Goal: Information Seeking & Learning: Learn about a topic

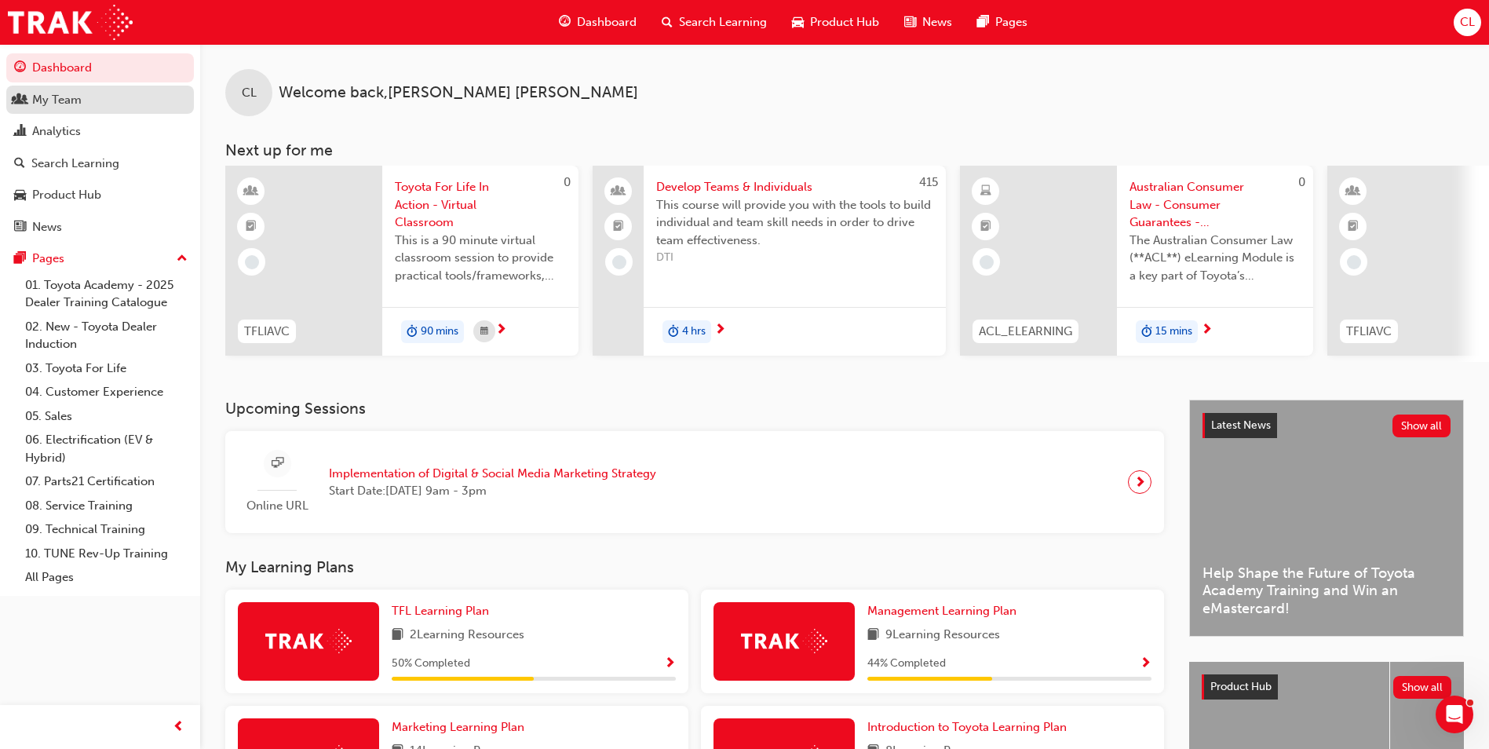
click at [89, 103] on div "My Team" at bounding box center [100, 100] width 172 height 20
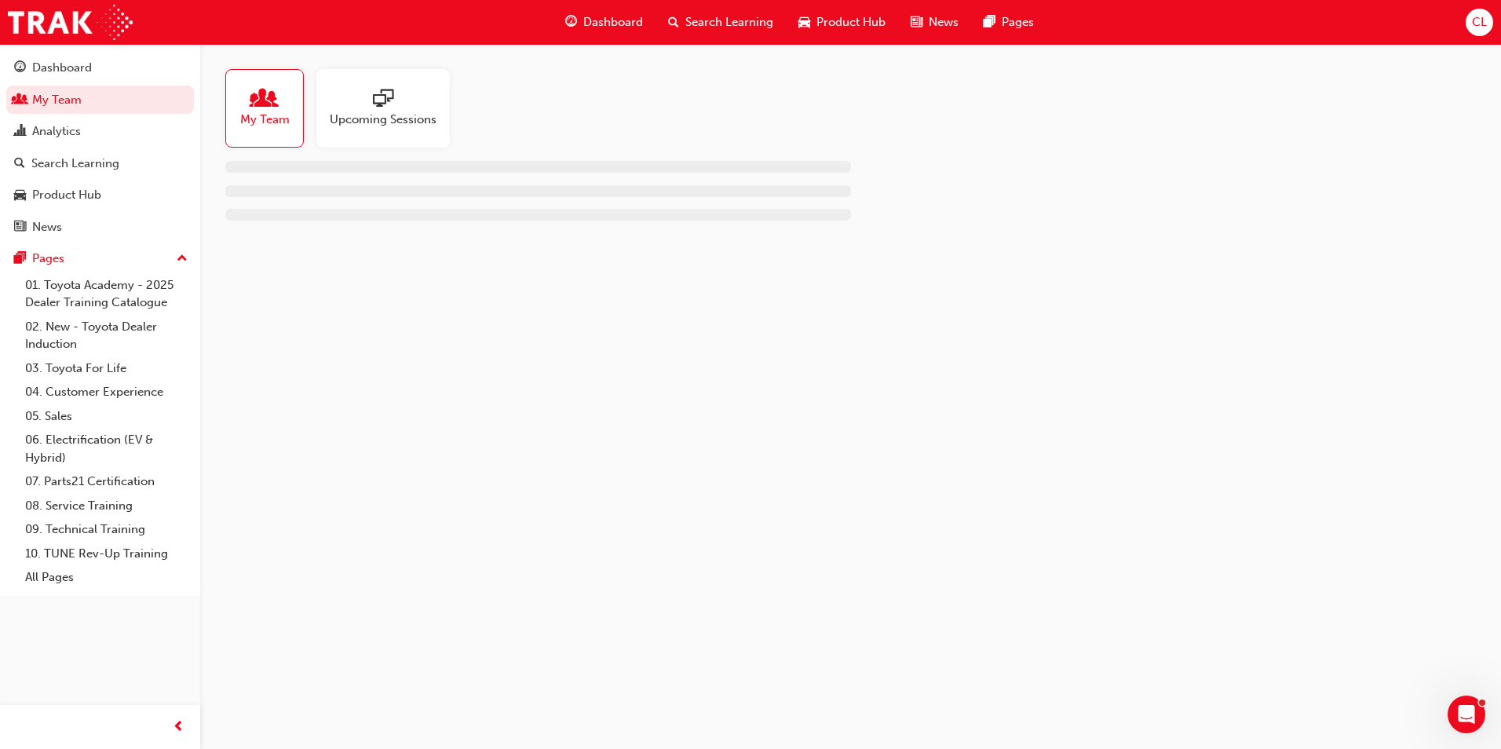
click at [371, 104] on div at bounding box center [383, 100] width 107 height 22
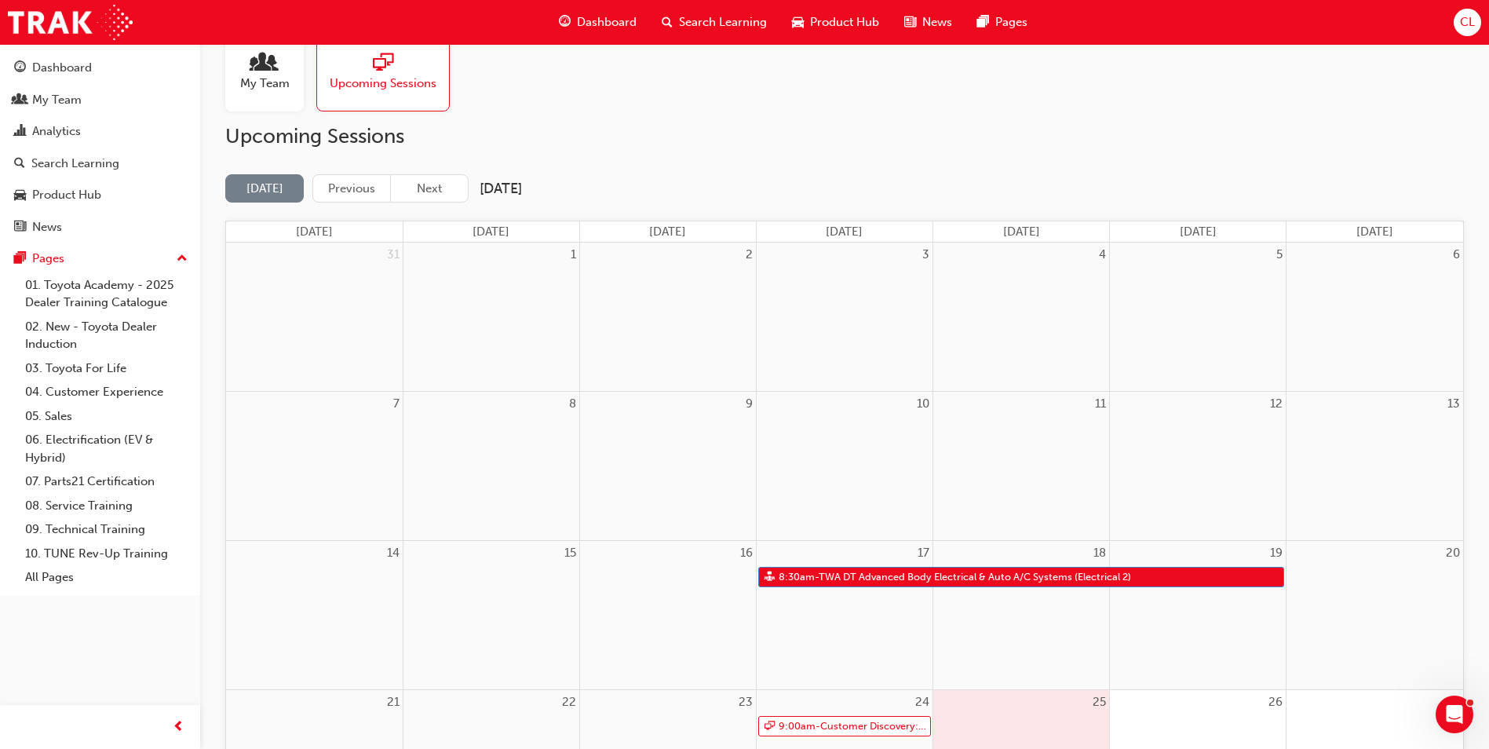
scroll to position [31, 0]
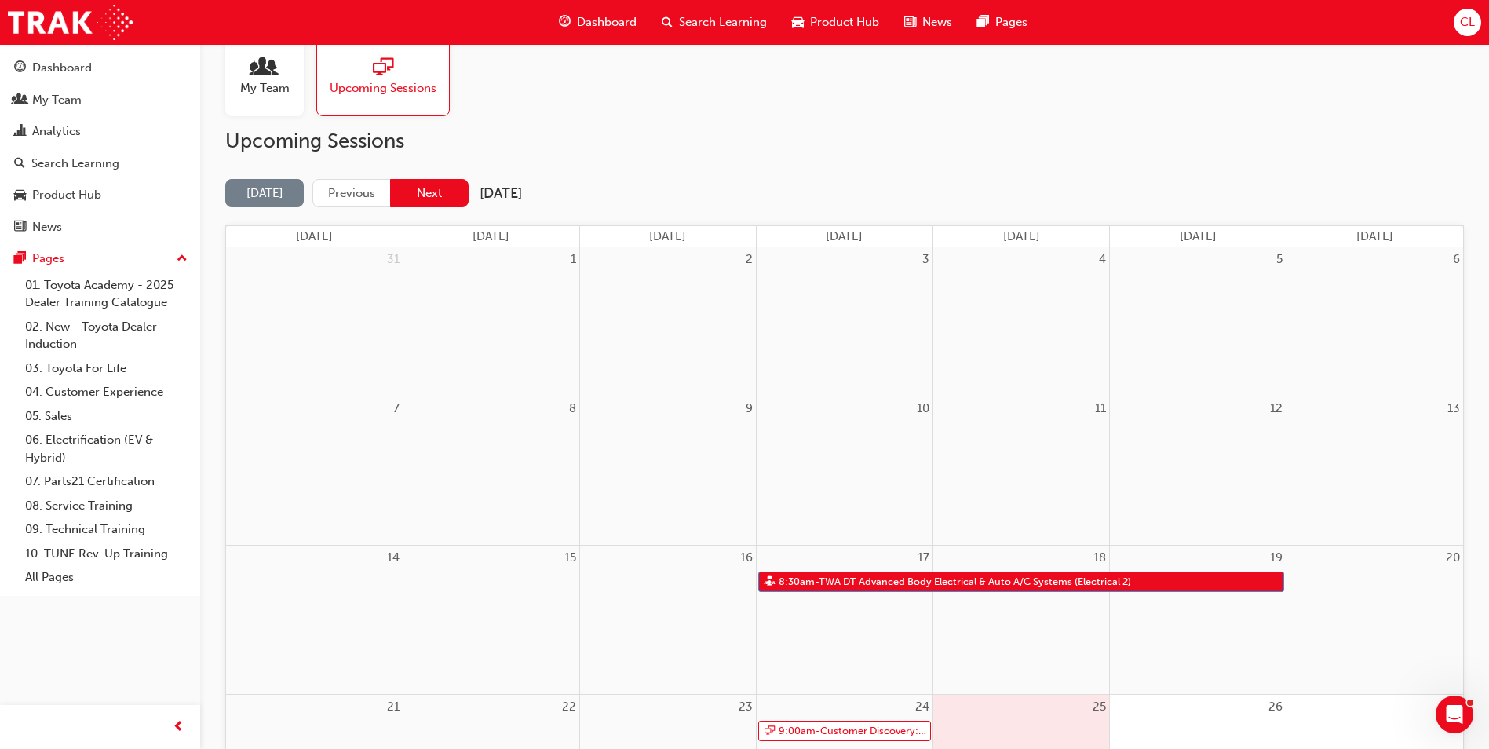
click at [441, 185] on button "Next" at bounding box center [429, 193] width 79 height 29
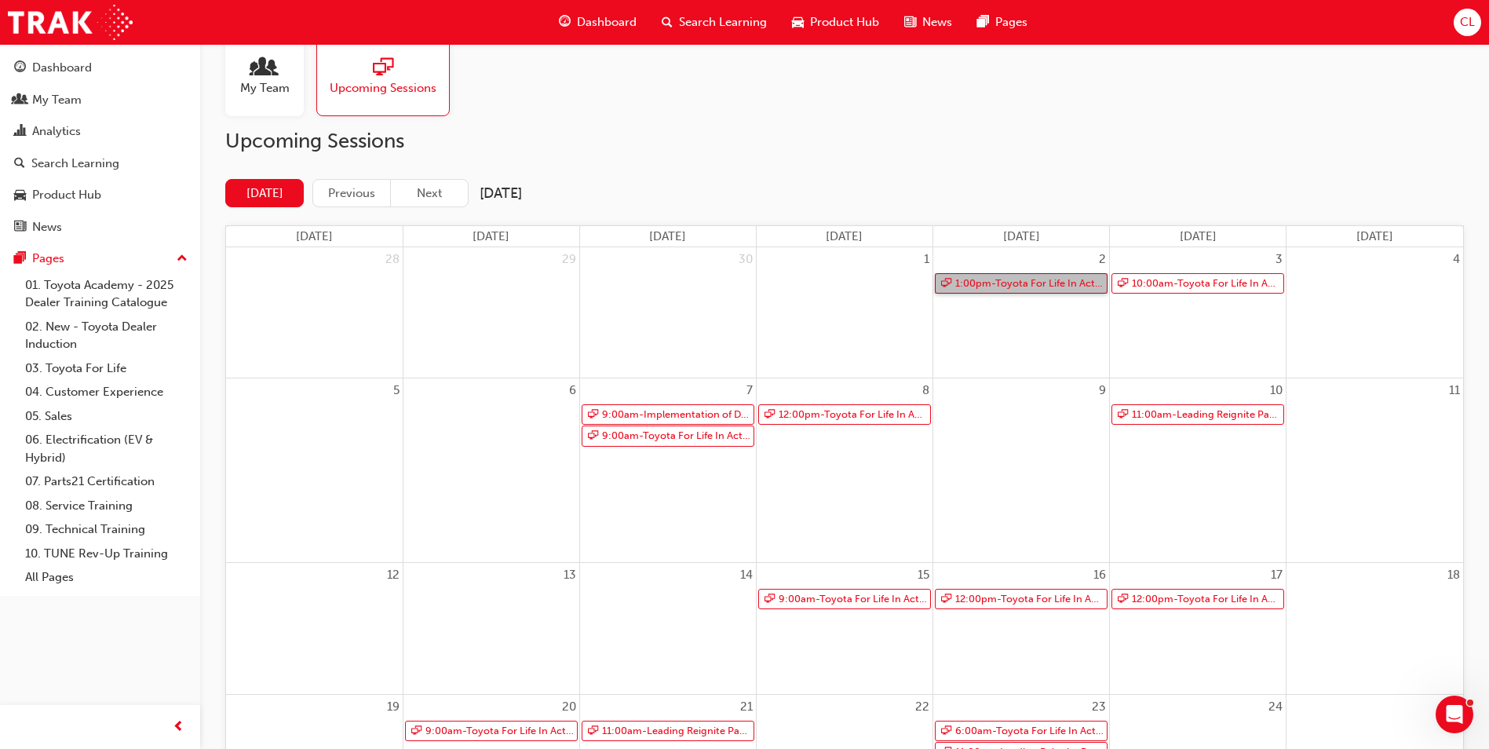
click at [1000, 284] on link "1:00pm - Toyota For Life In Action - Virtual Classroom" at bounding box center [1021, 283] width 173 height 21
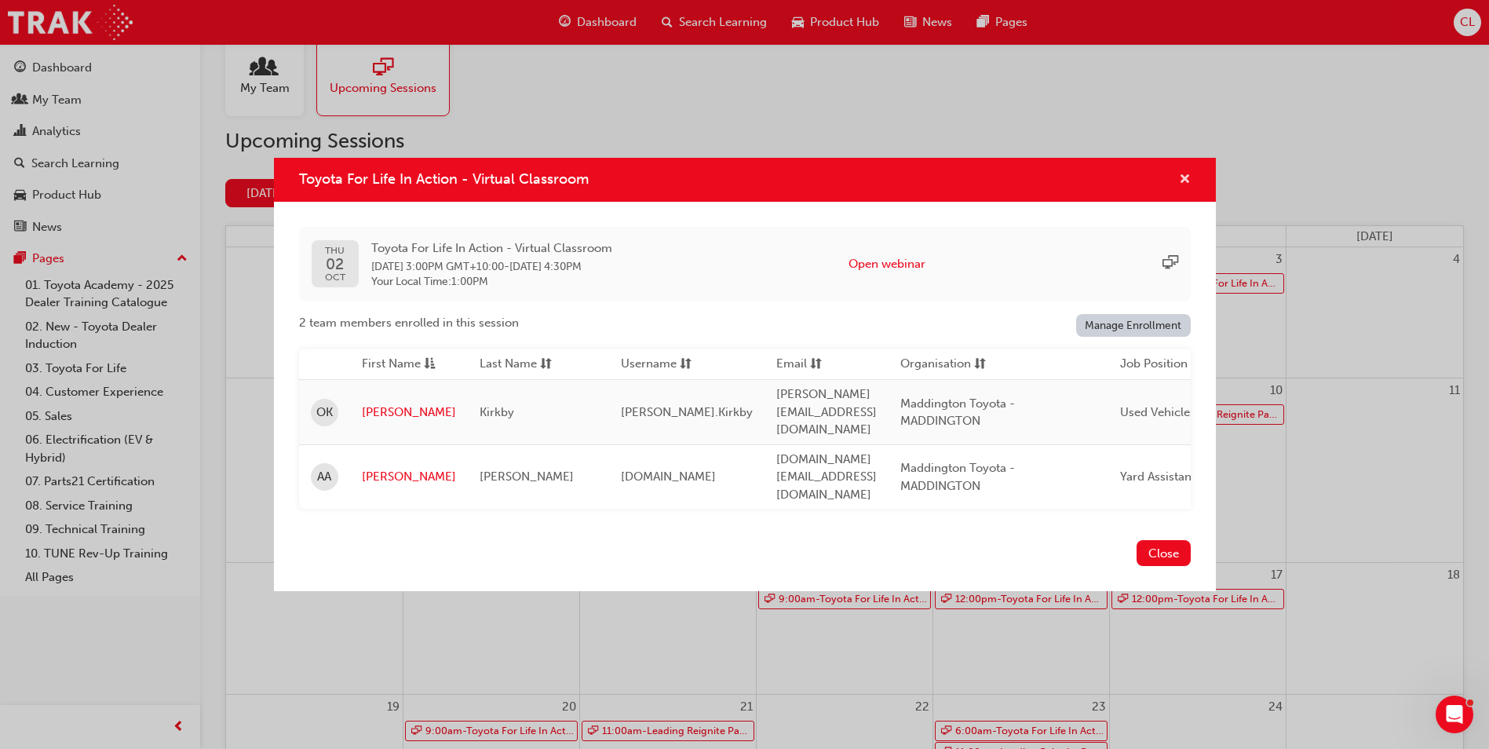
click at [1188, 186] on span "cross-icon" at bounding box center [1185, 181] width 12 height 14
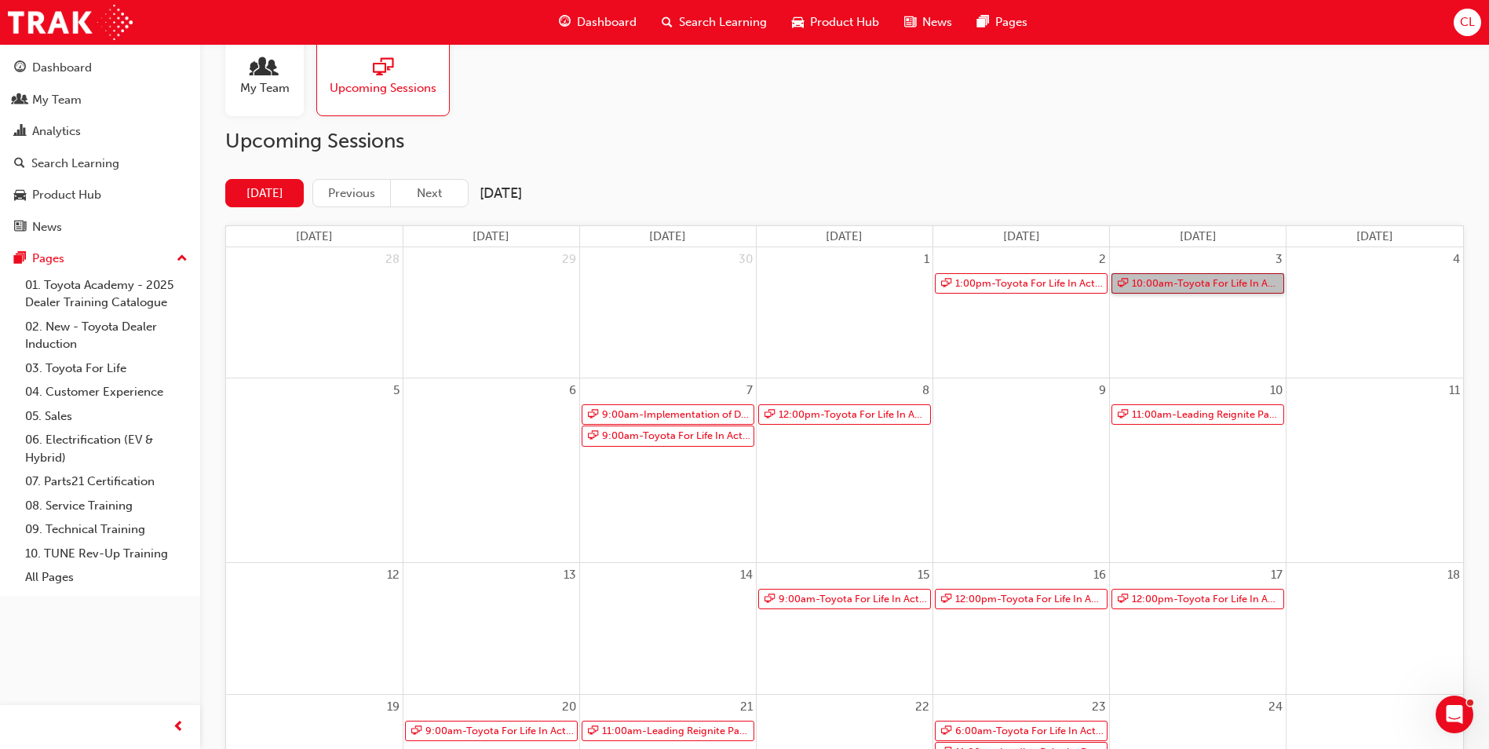
click at [1176, 283] on link "10:00am - Toyota For Life In Action - Virtual Classroom" at bounding box center [1198, 283] width 173 height 21
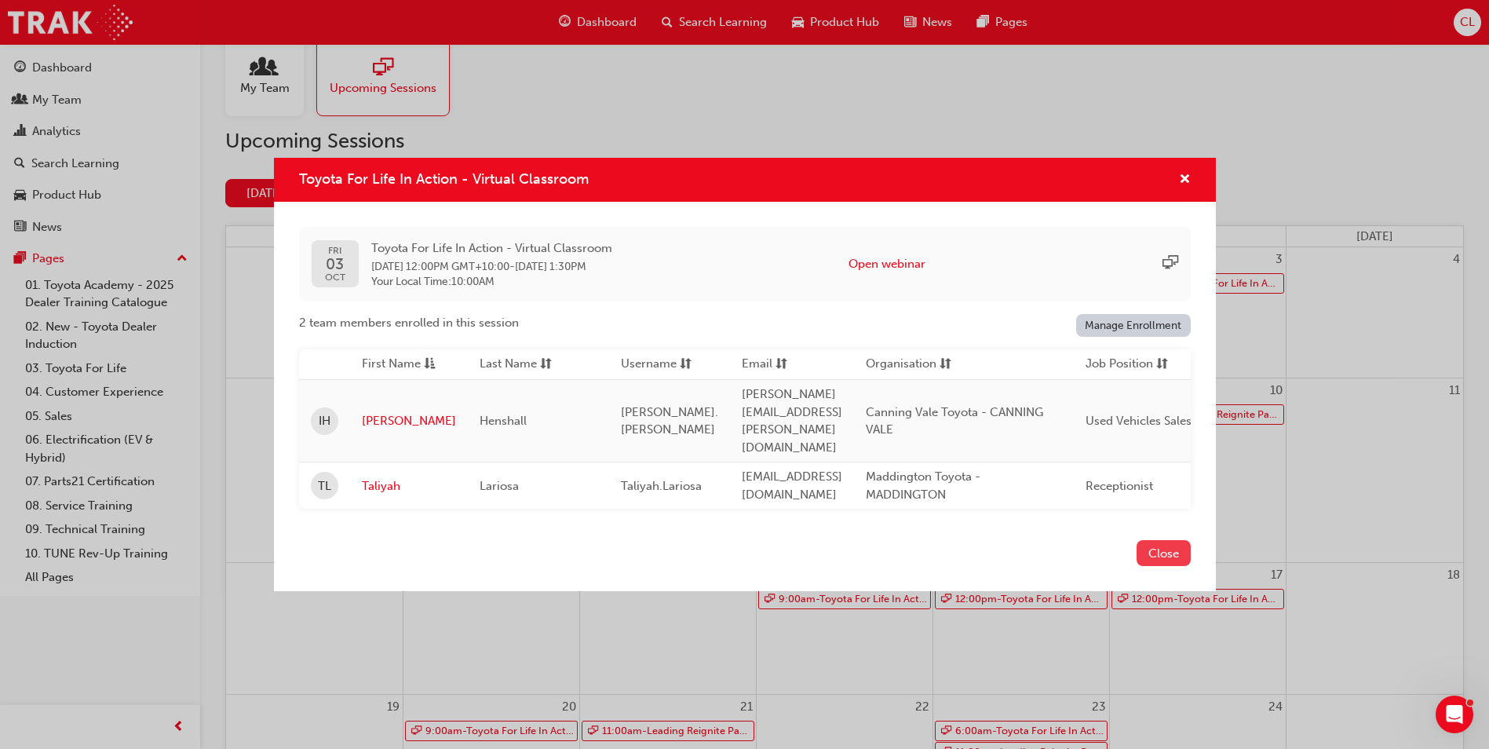
click at [1173, 543] on button "Close" at bounding box center [1164, 553] width 54 height 26
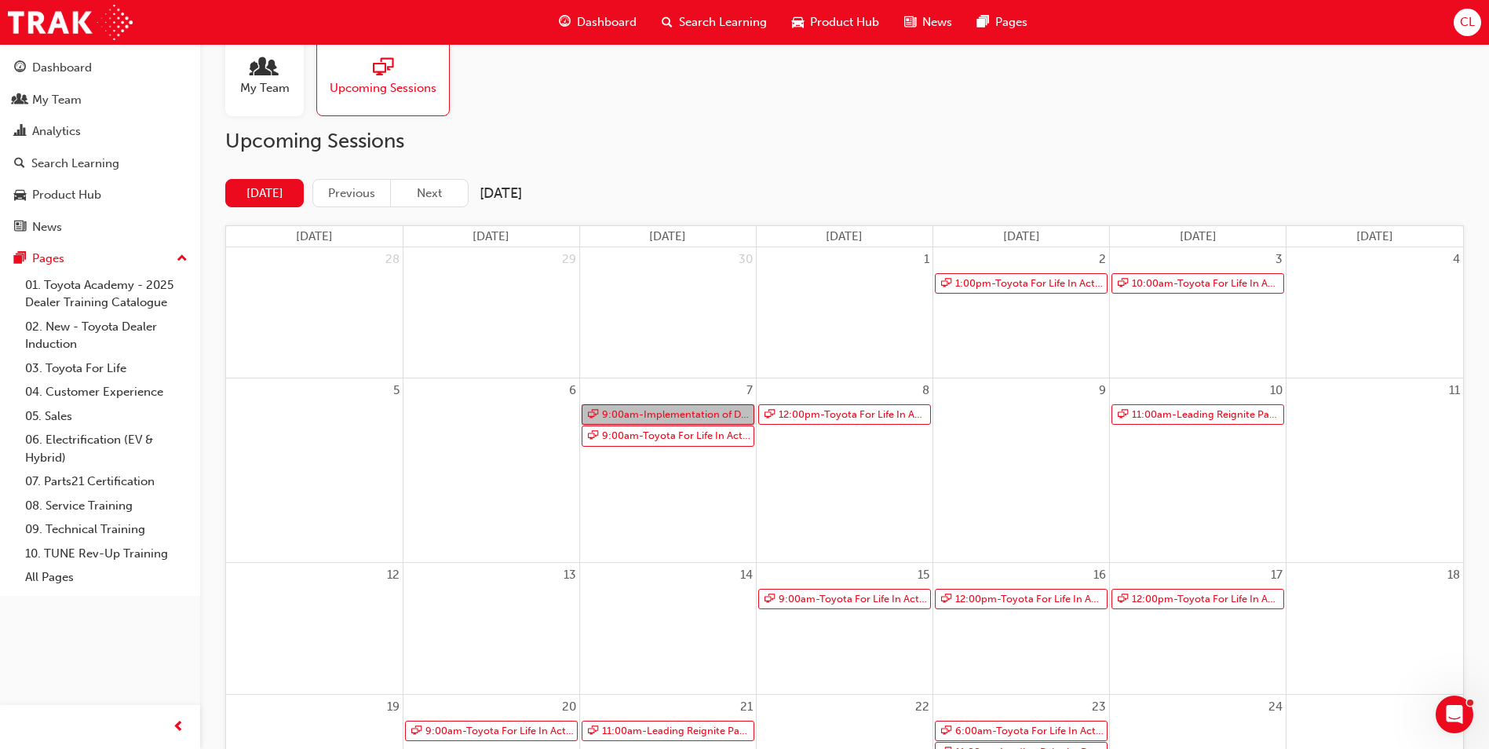
click at [728, 407] on link "9:00am - Implementation of Digital & Social Media Marketing Strategy" at bounding box center [668, 414] width 173 height 21
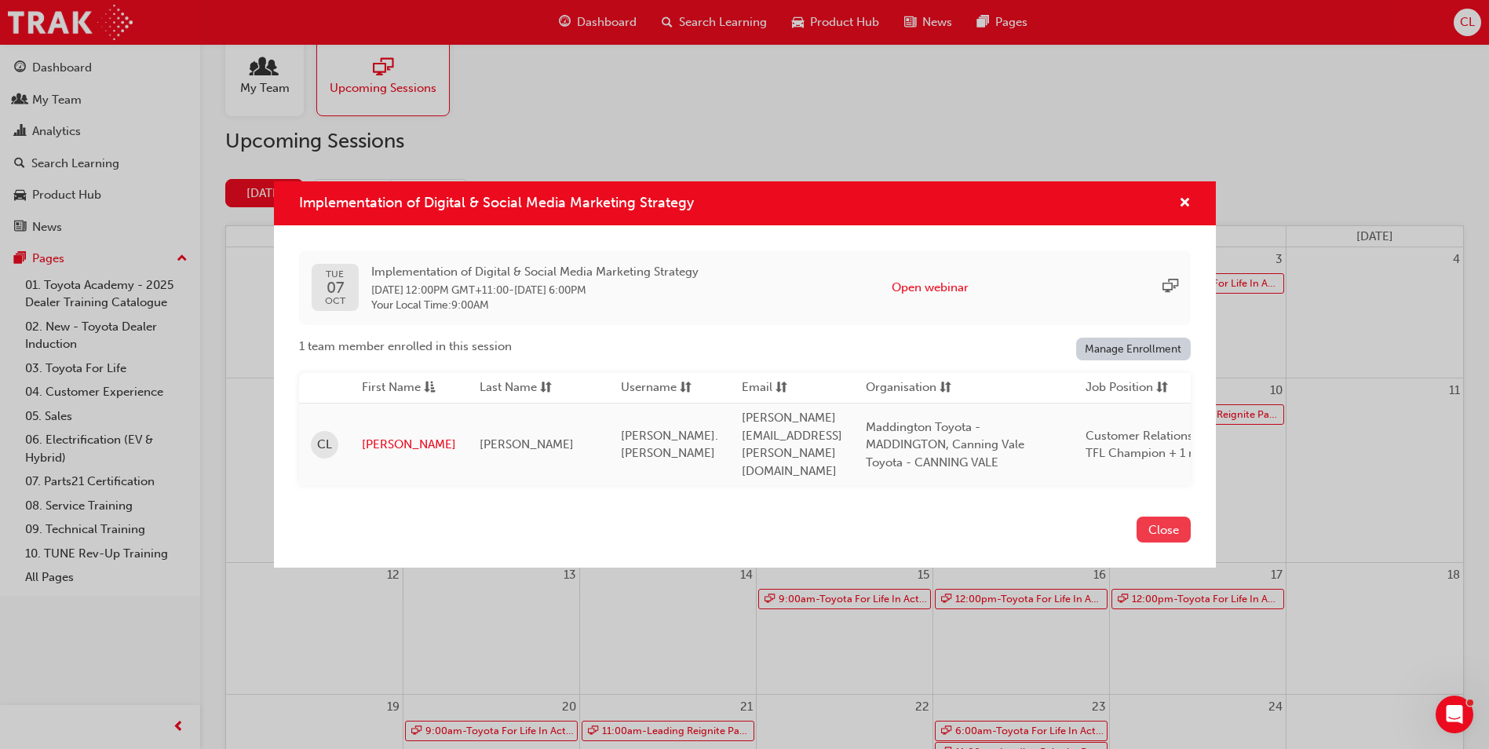
click at [1149, 523] on button "Close" at bounding box center [1164, 530] width 54 height 26
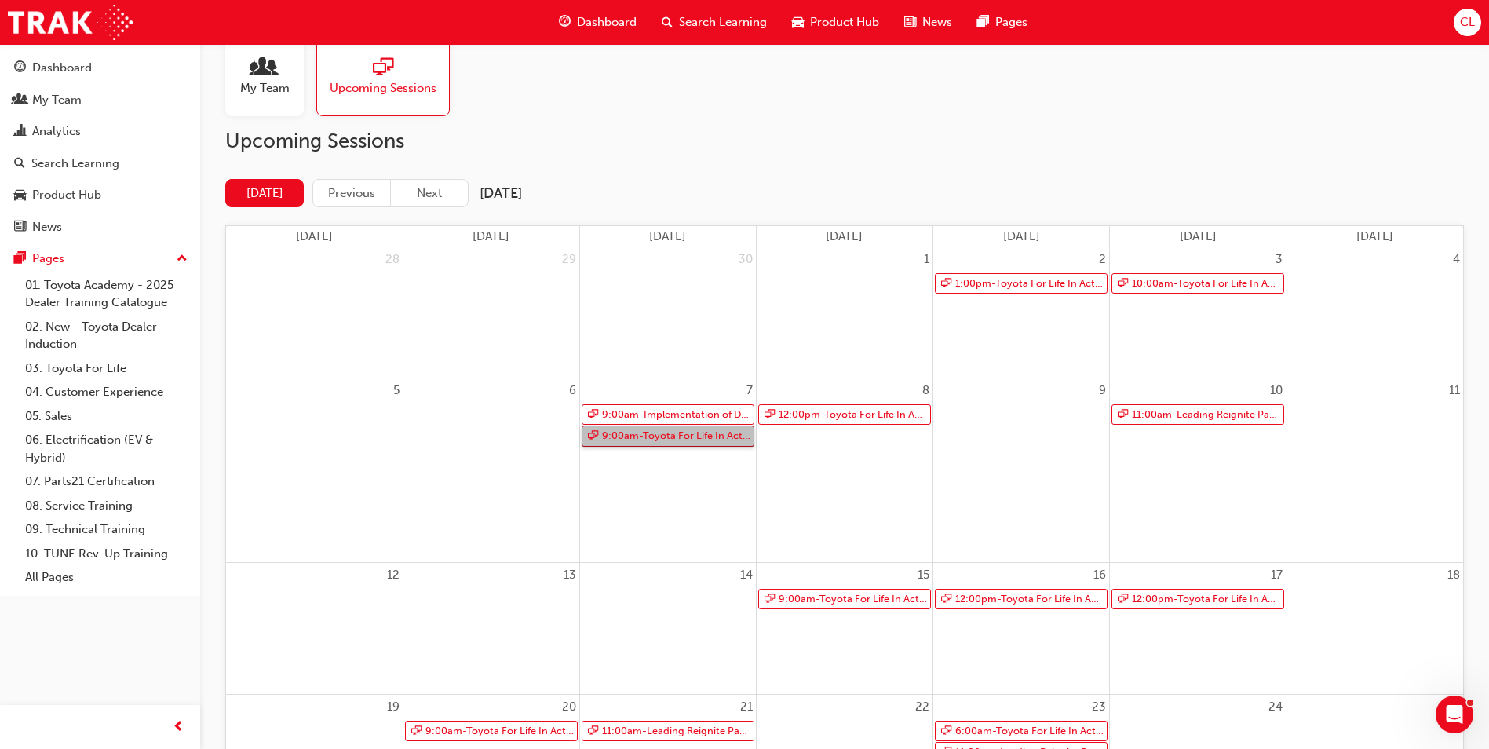
click at [695, 437] on link "9:00am - Toyota For Life In Action - Virtual Classroom" at bounding box center [668, 436] width 173 height 21
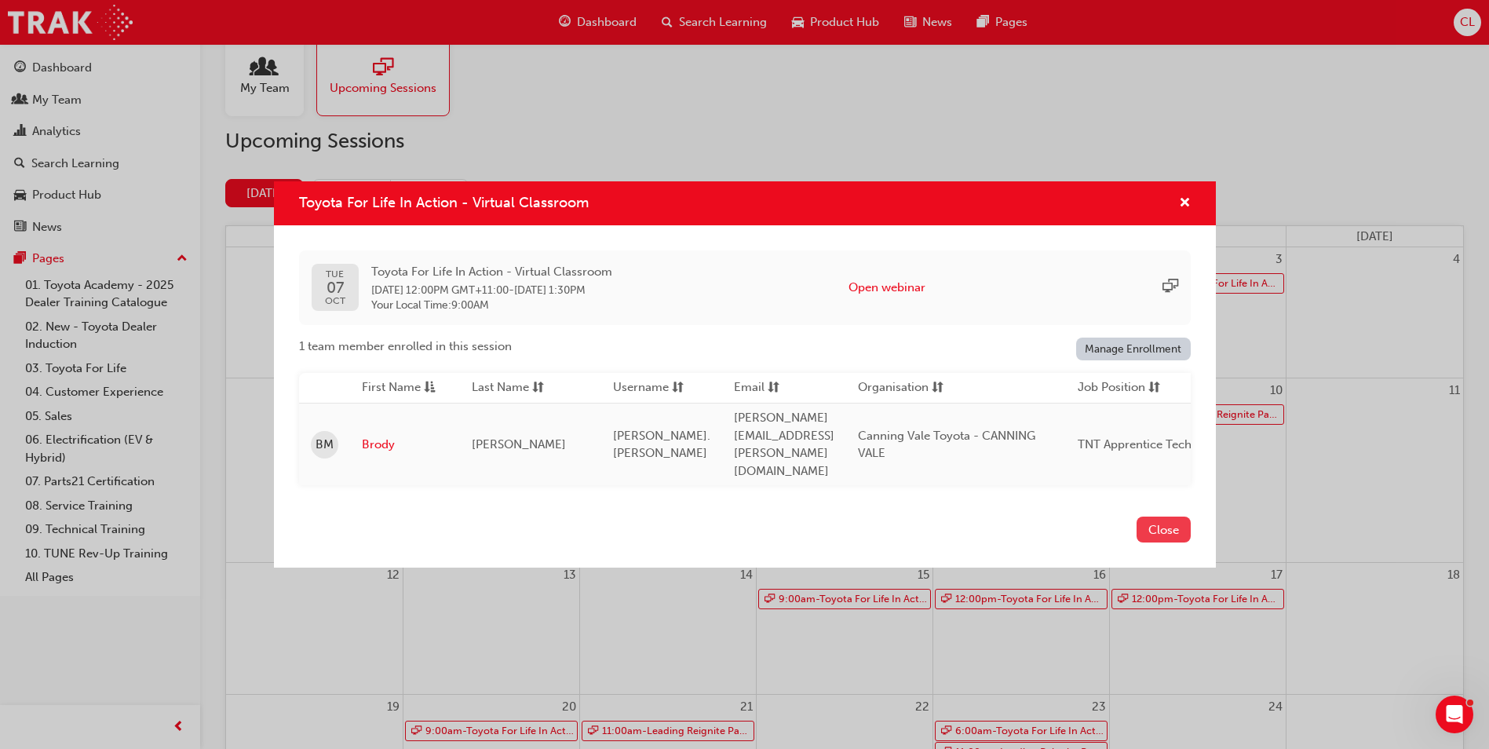
click at [1164, 517] on button "Close" at bounding box center [1164, 530] width 54 height 26
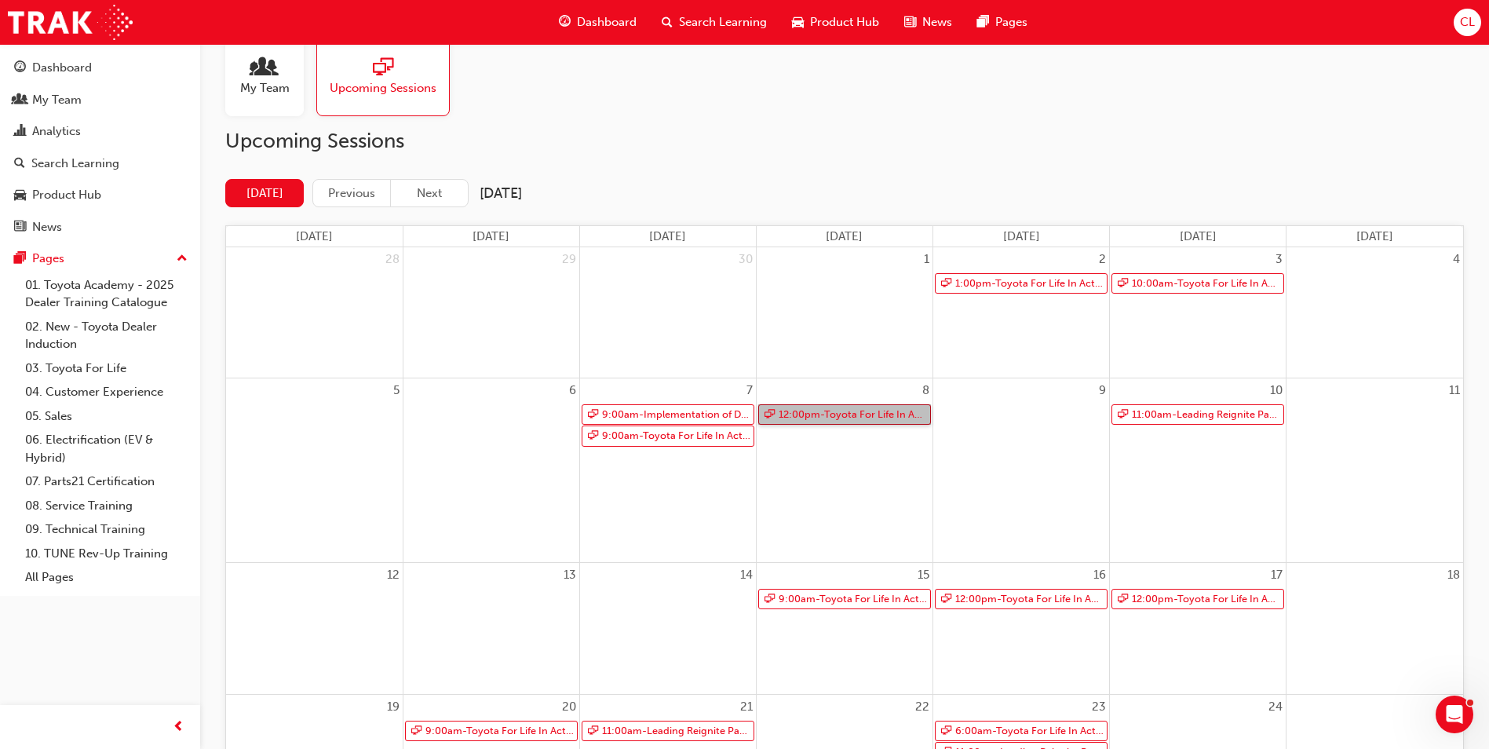
click at [854, 418] on link "12:00pm - Toyota For Life In Action - Virtual Classroom" at bounding box center [844, 414] width 173 height 21
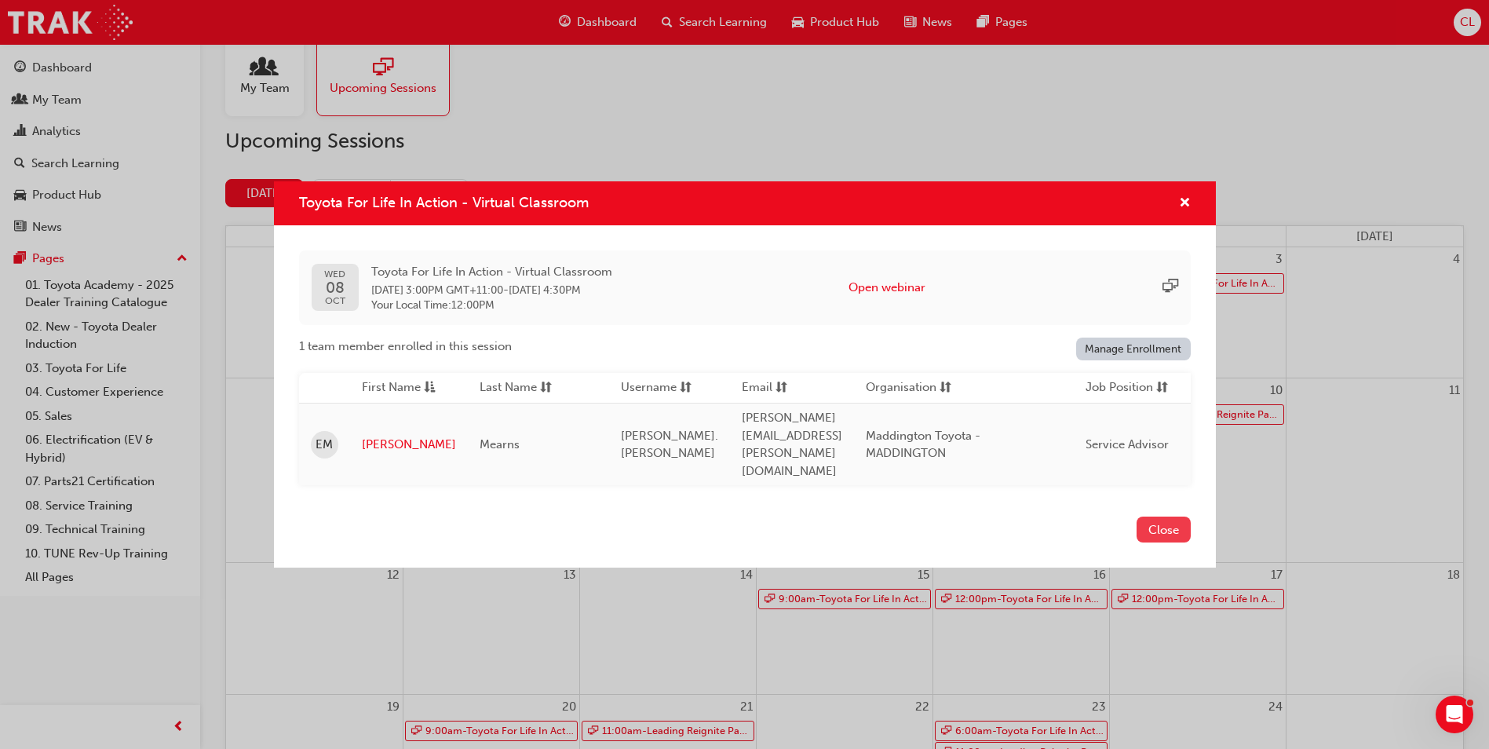
click at [1169, 517] on button "Close" at bounding box center [1164, 530] width 54 height 26
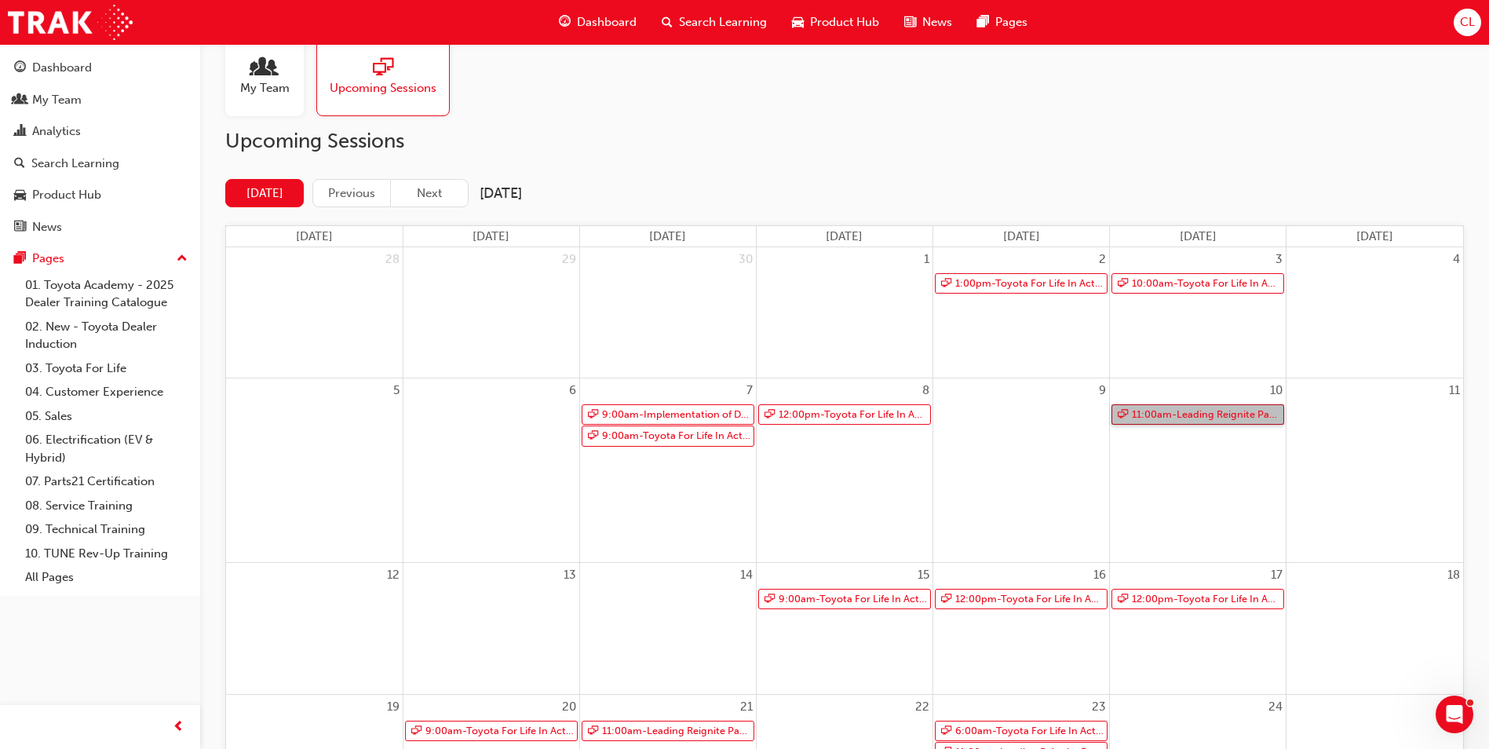
click at [1157, 414] on link "11:00am - Leading Reignite Part 2 - Virtual Classroom" at bounding box center [1198, 414] width 173 height 21
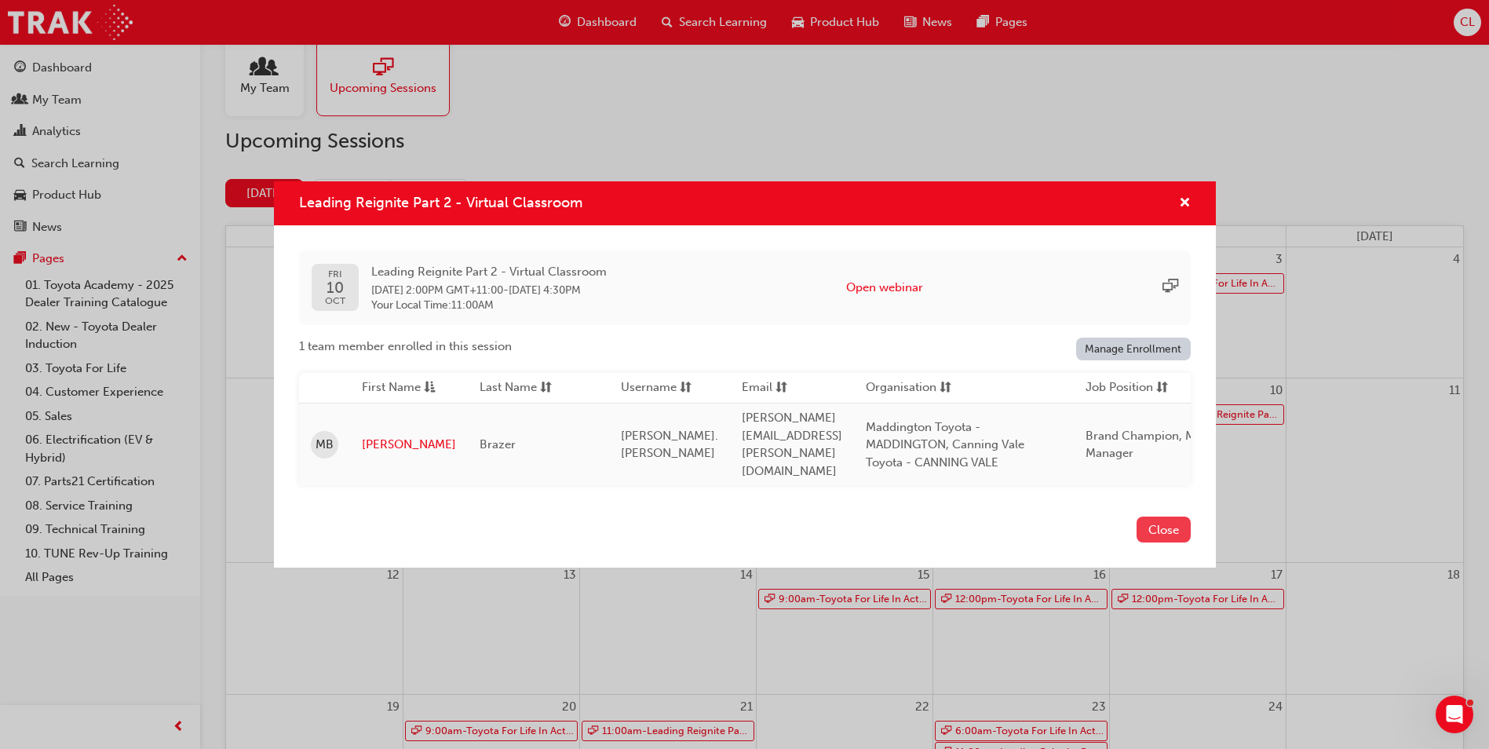
click at [1178, 523] on button "Close" at bounding box center [1164, 530] width 54 height 26
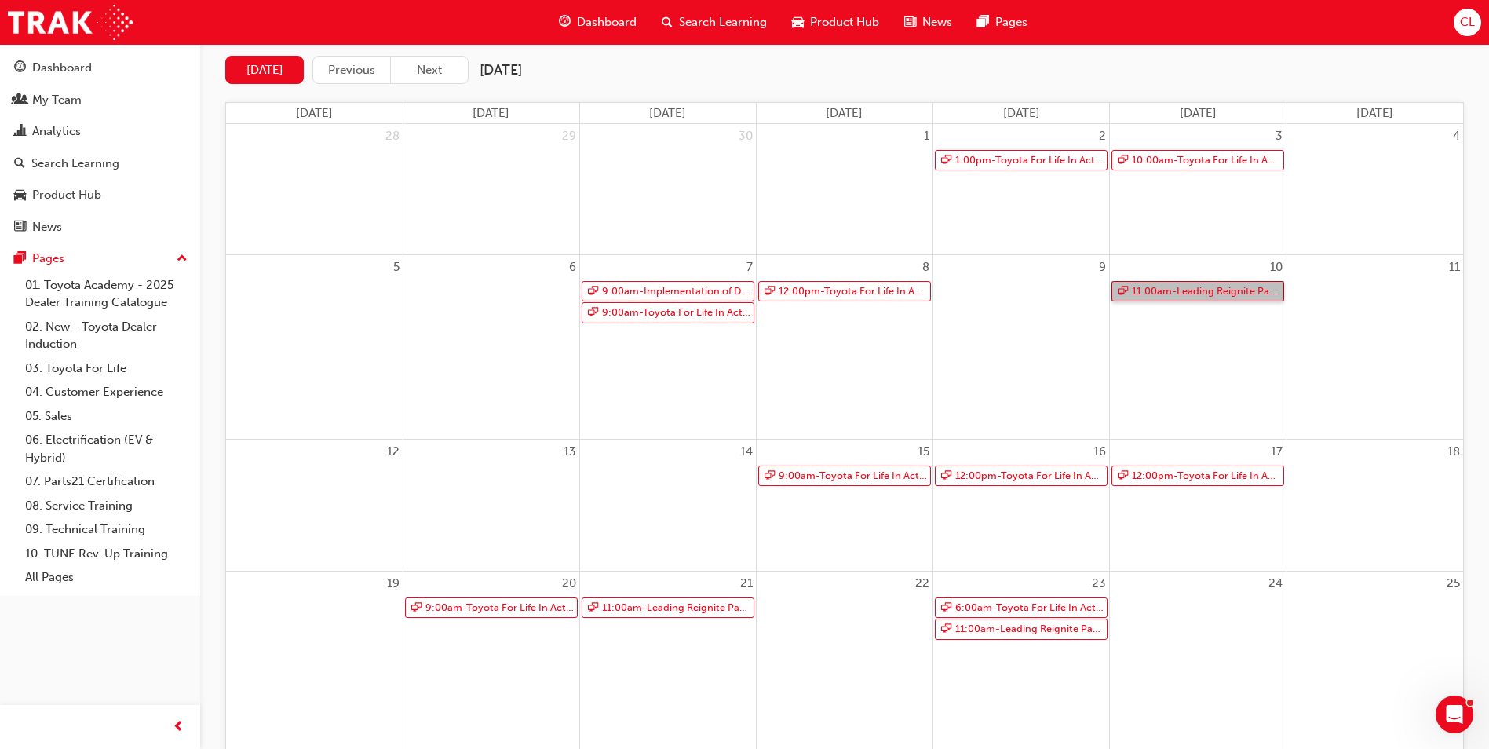
scroll to position [188, 0]
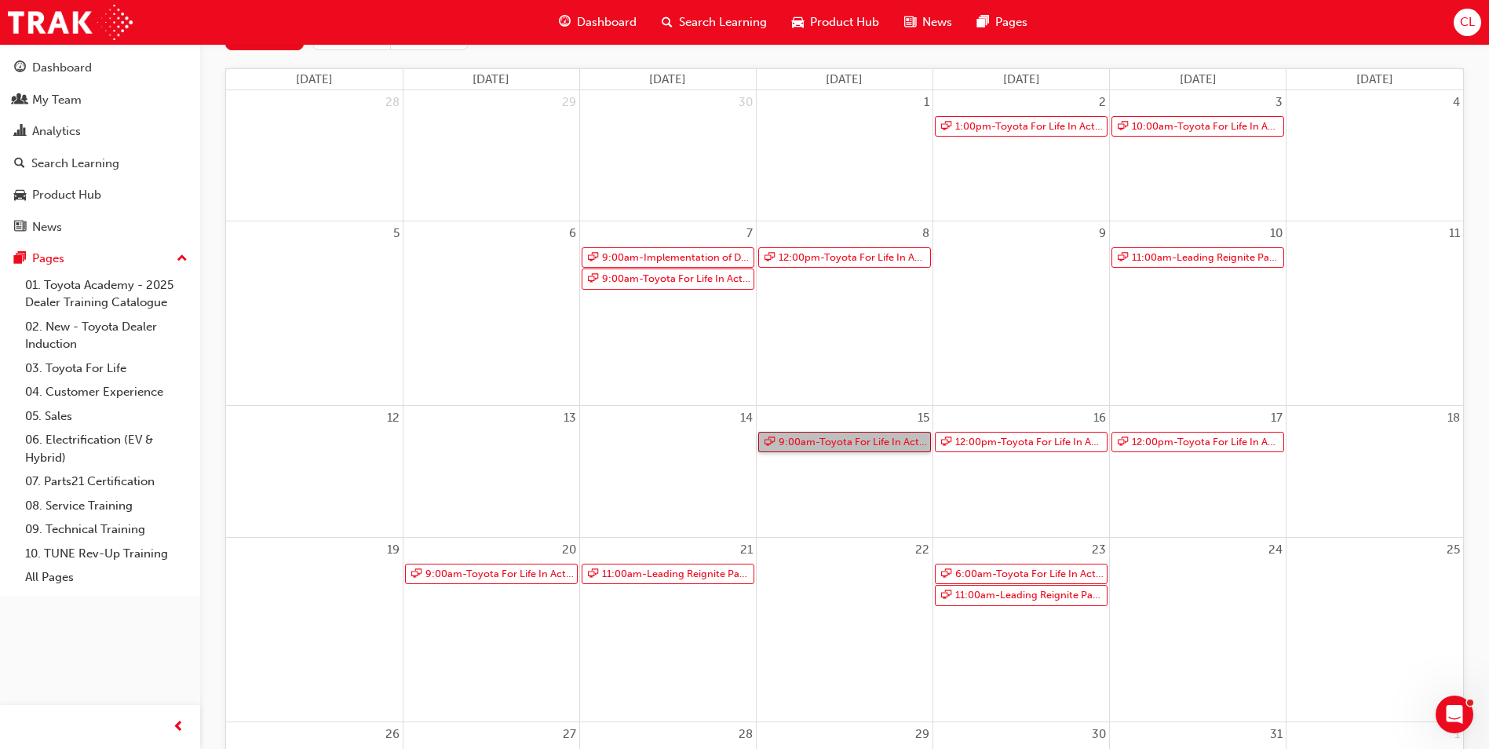
click at [791, 444] on link "9:00am - Toyota For Life In Action - Virtual Classroom" at bounding box center [844, 442] width 173 height 21
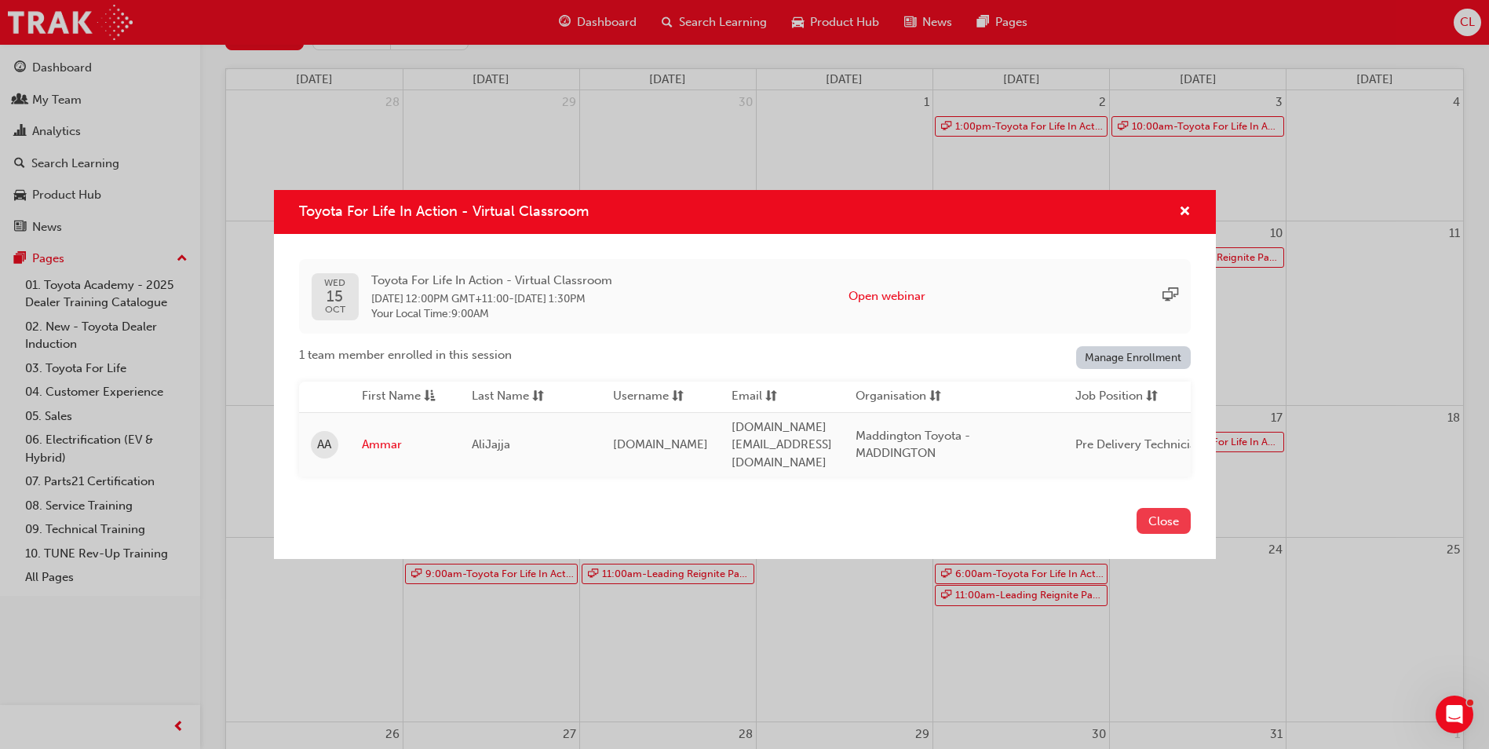
click at [1144, 517] on button "Close" at bounding box center [1164, 521] width 54 height 26
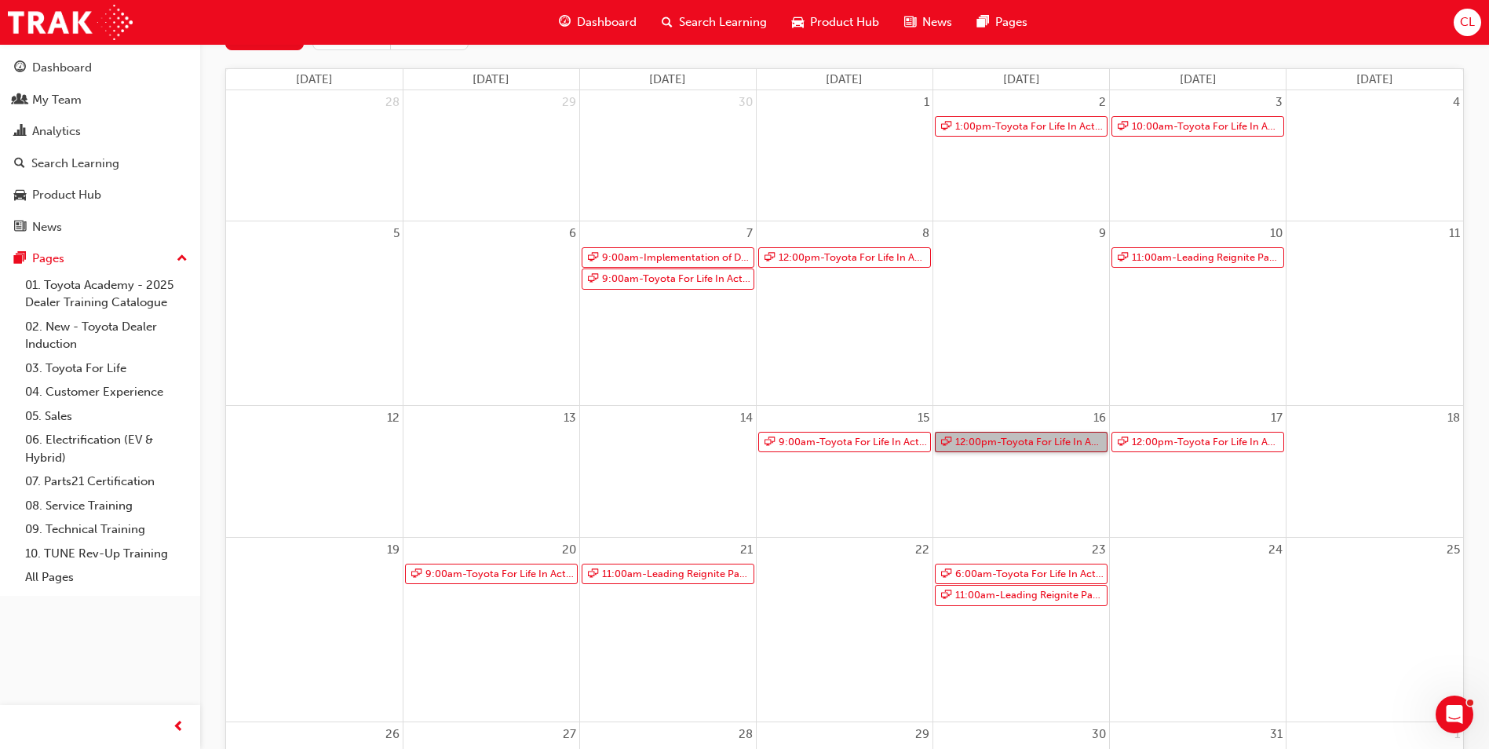
click at [1026, 449] on link "12:00pm - Toyota For Life In Action - Virtual Classroom" at bounding box center [1021, 442] width 173 height 21
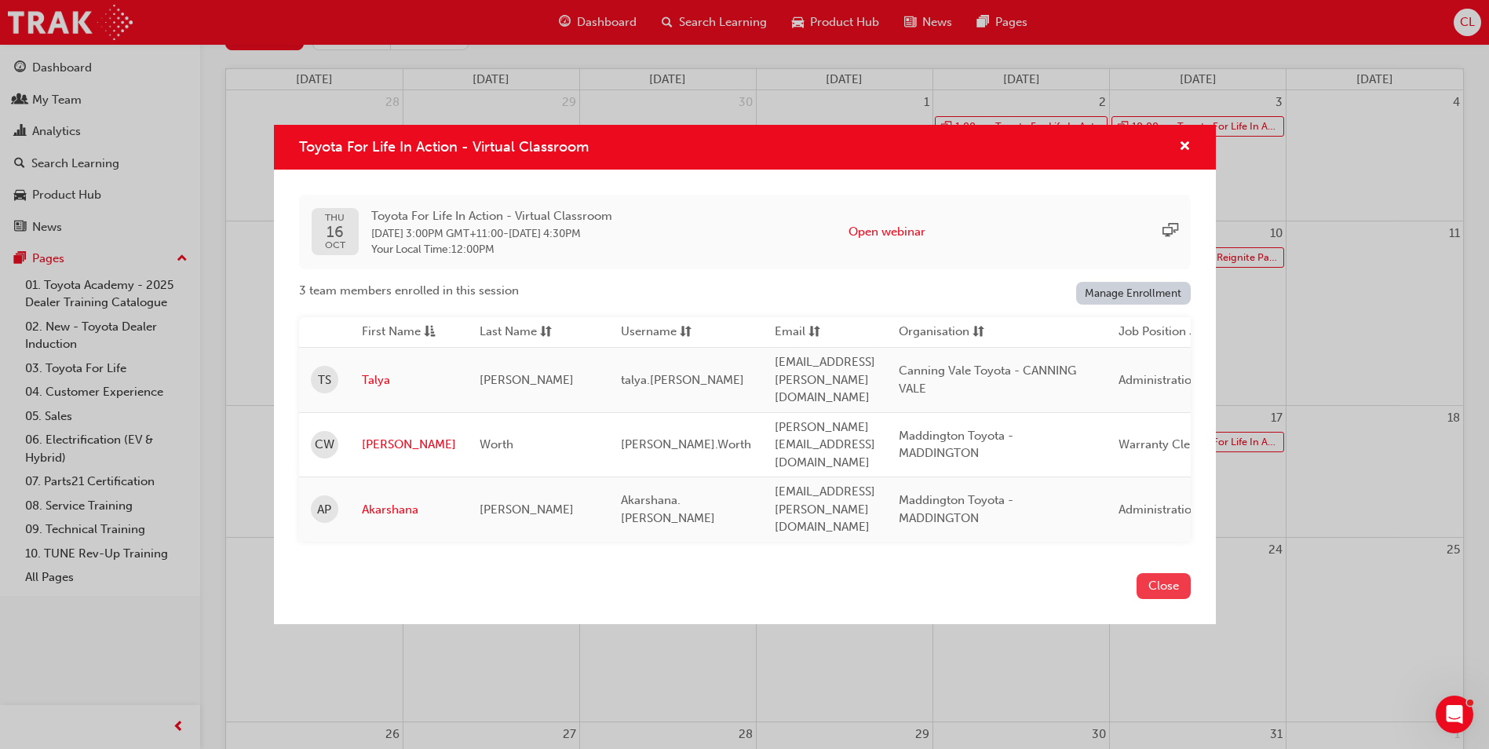
click at [1158, 573] on button "Close" at bounding box center [1164, 586] width 54 height 26
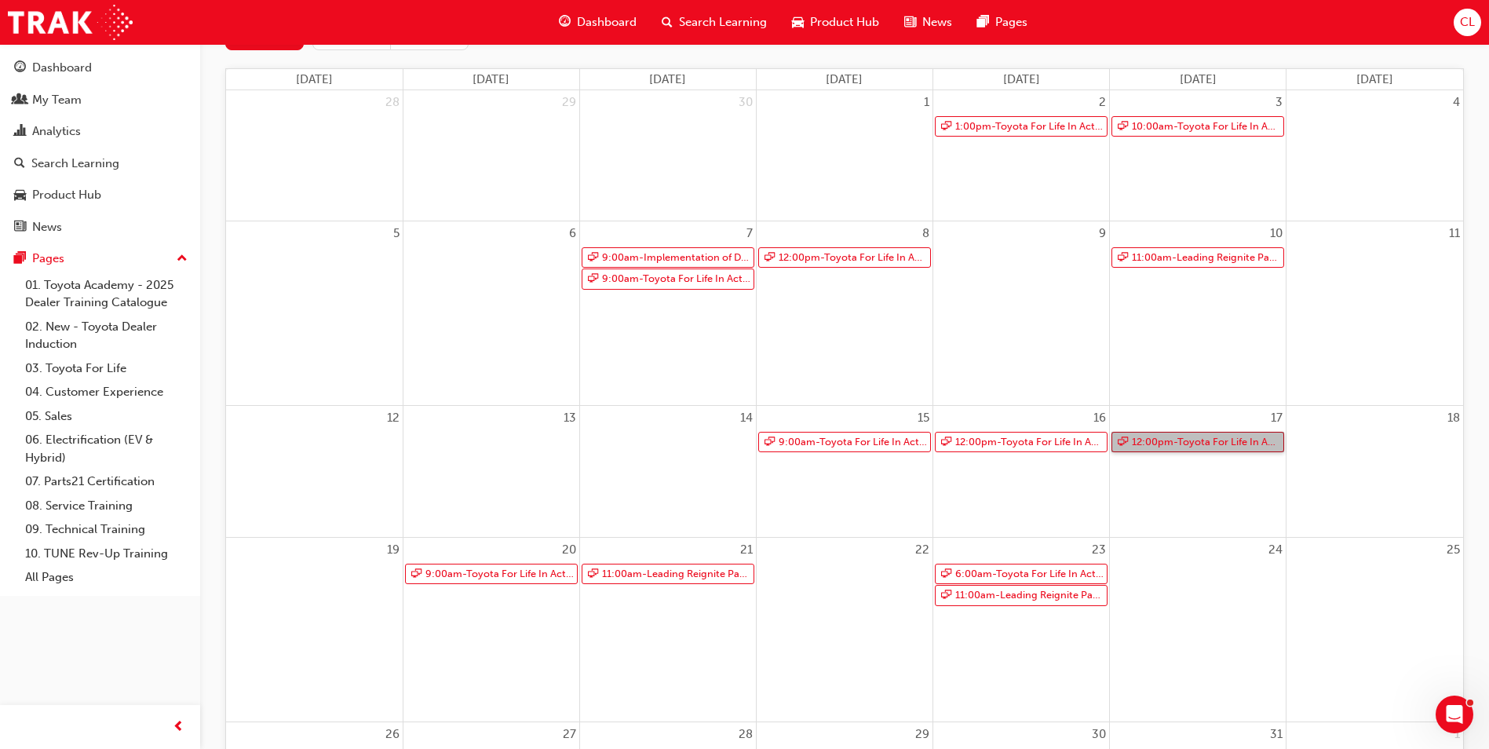
click at [1168, 443] on link "12:00pm - Toyota For Life In Action - Virtual Classroom" at bounding box center [1198, 442] width 173 height 21
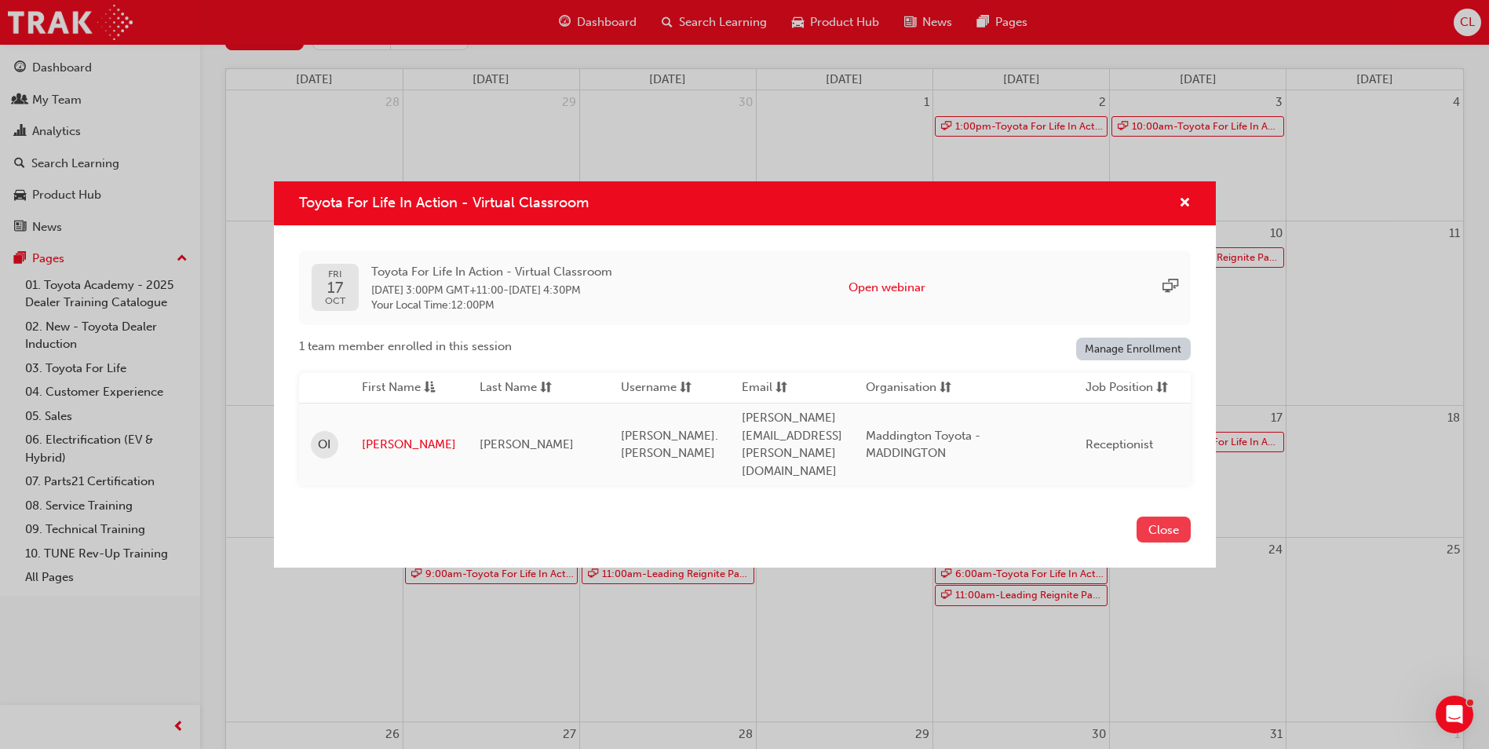
click at [1162, 518] on button "Close" at bounding box center [1164, 530] width 54 height 26
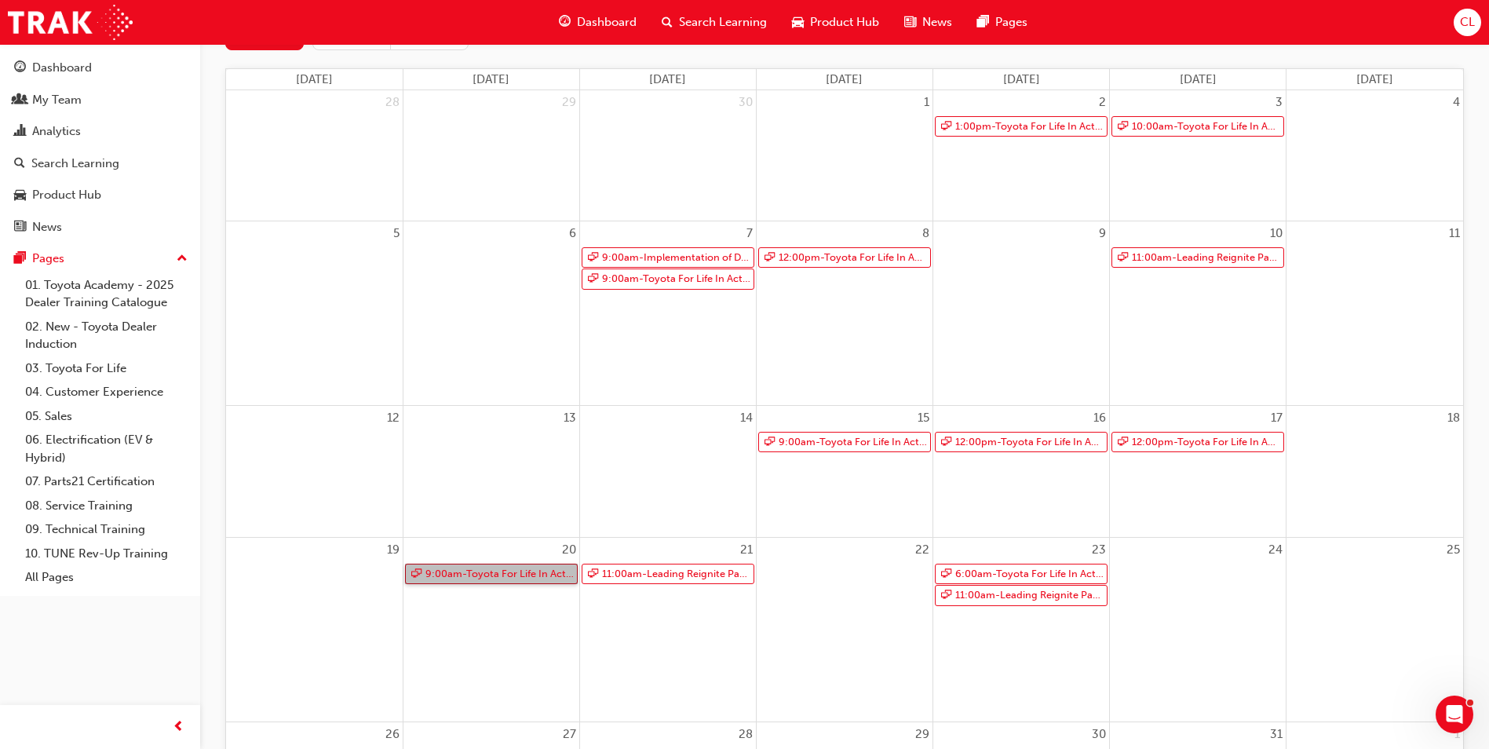
click at [496, 569] on link "9:00am - Toyota For Life In Action - Virtual Classroom" at bounding box center [491, 574] width 173 height 21
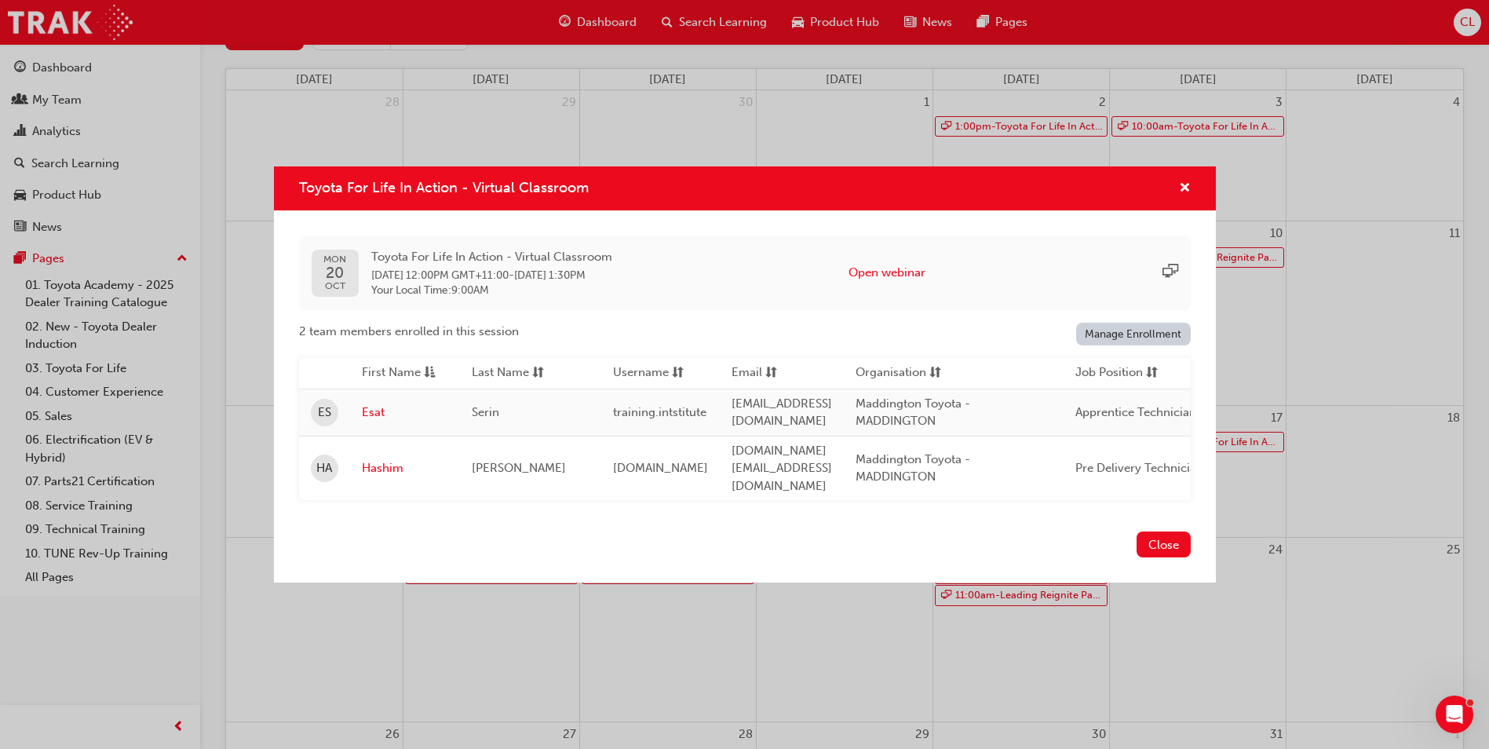
drag, startPoint x: 1174, startPoint y: 540, endPoint x: 1142, endPoint y: 546, distance: 31.9
click at [1173, 540] on button "Close" at bounding box center [1164, 545] width 54 height 26
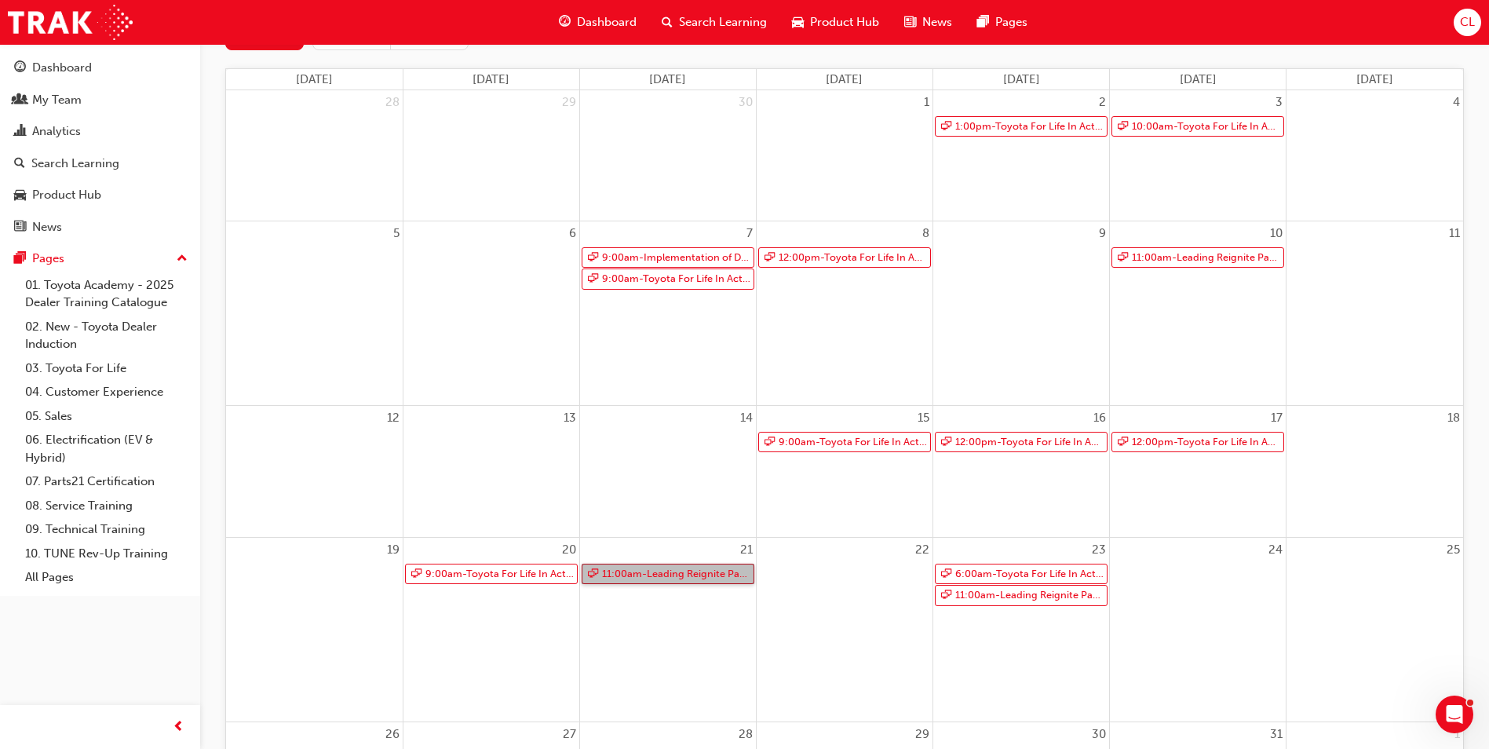
click at [723, 575] on link "11:00am - Leading Reignite Part 2 - Virtual Classroom" at bounding box center [668, 574] width 173 height 21
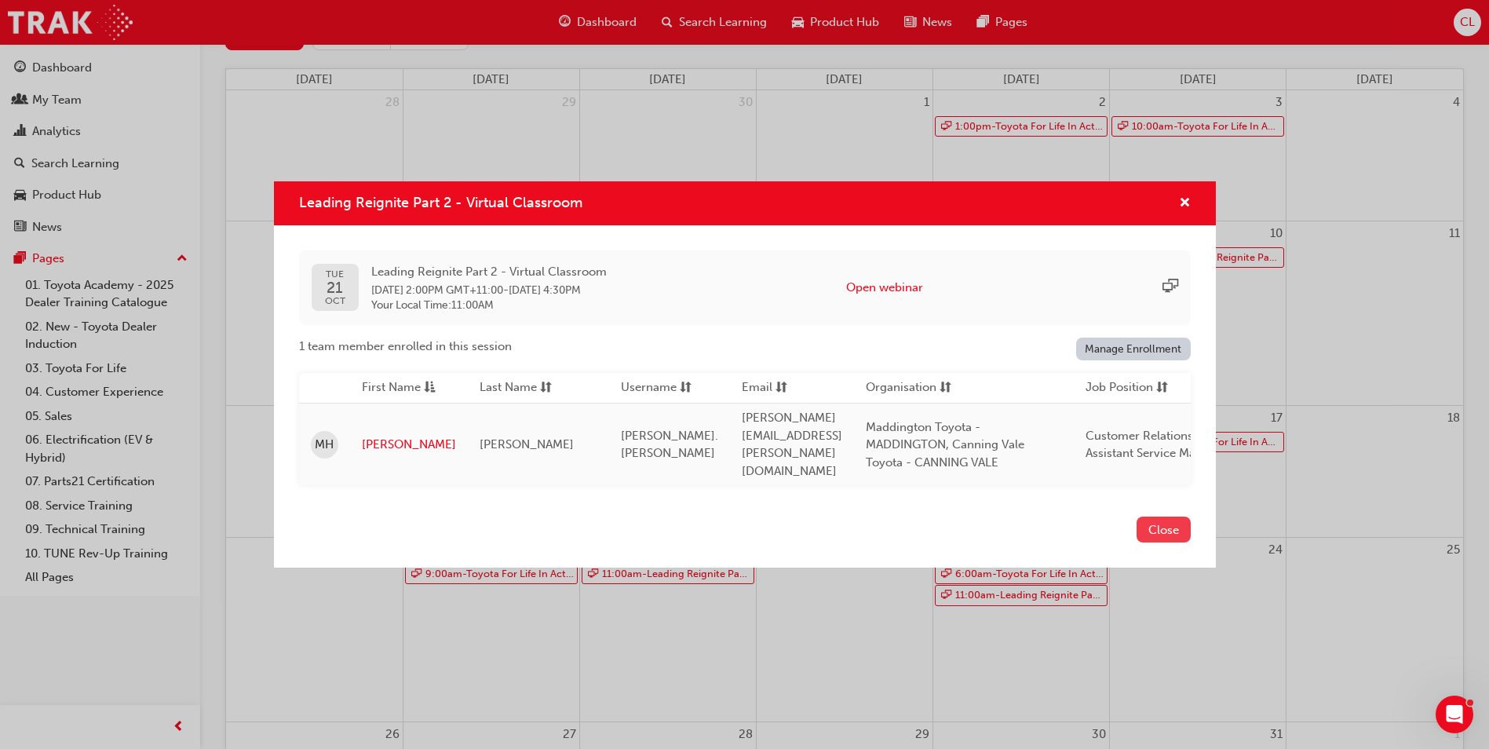
click at [1167, 525] on button "Close" at bounding box center [1164, 530] width 54 height 26
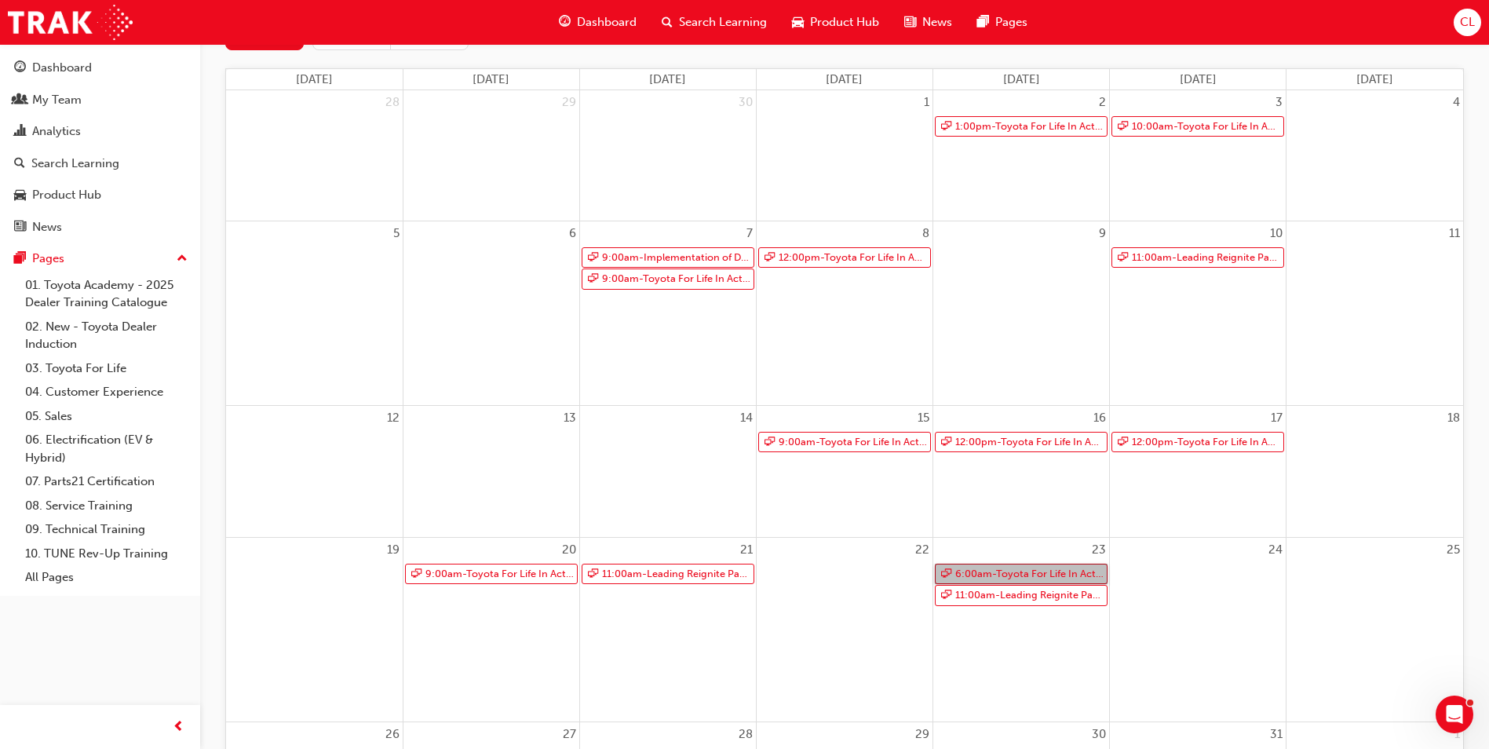
click at [1033, 567] on link "6:00am - Toyota For Life In Action - Virtual Classroom" at bounding box center [1021, 574] width 173 height 21
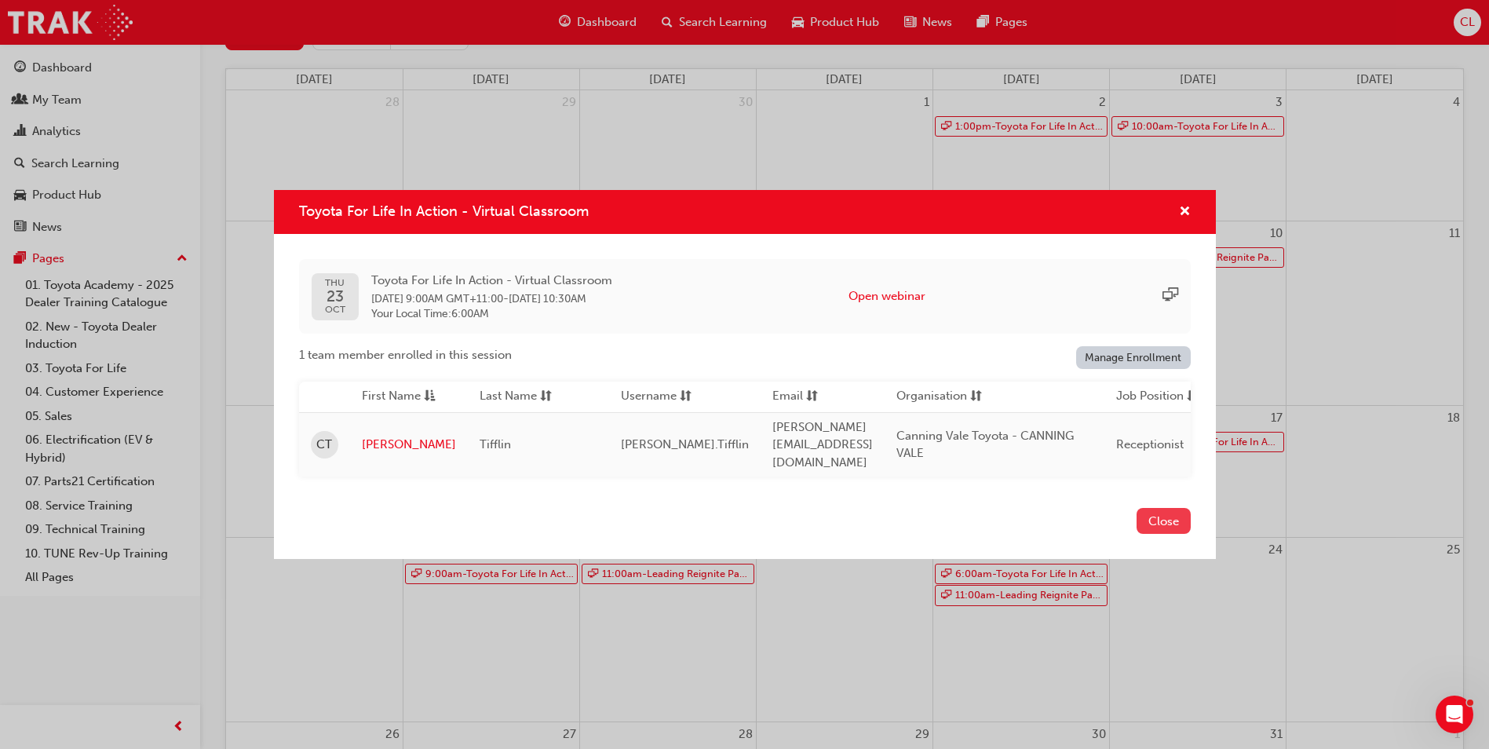
click at [1145, 513] on button "Close" at bounding box center [1164, 521] width 54 height 26
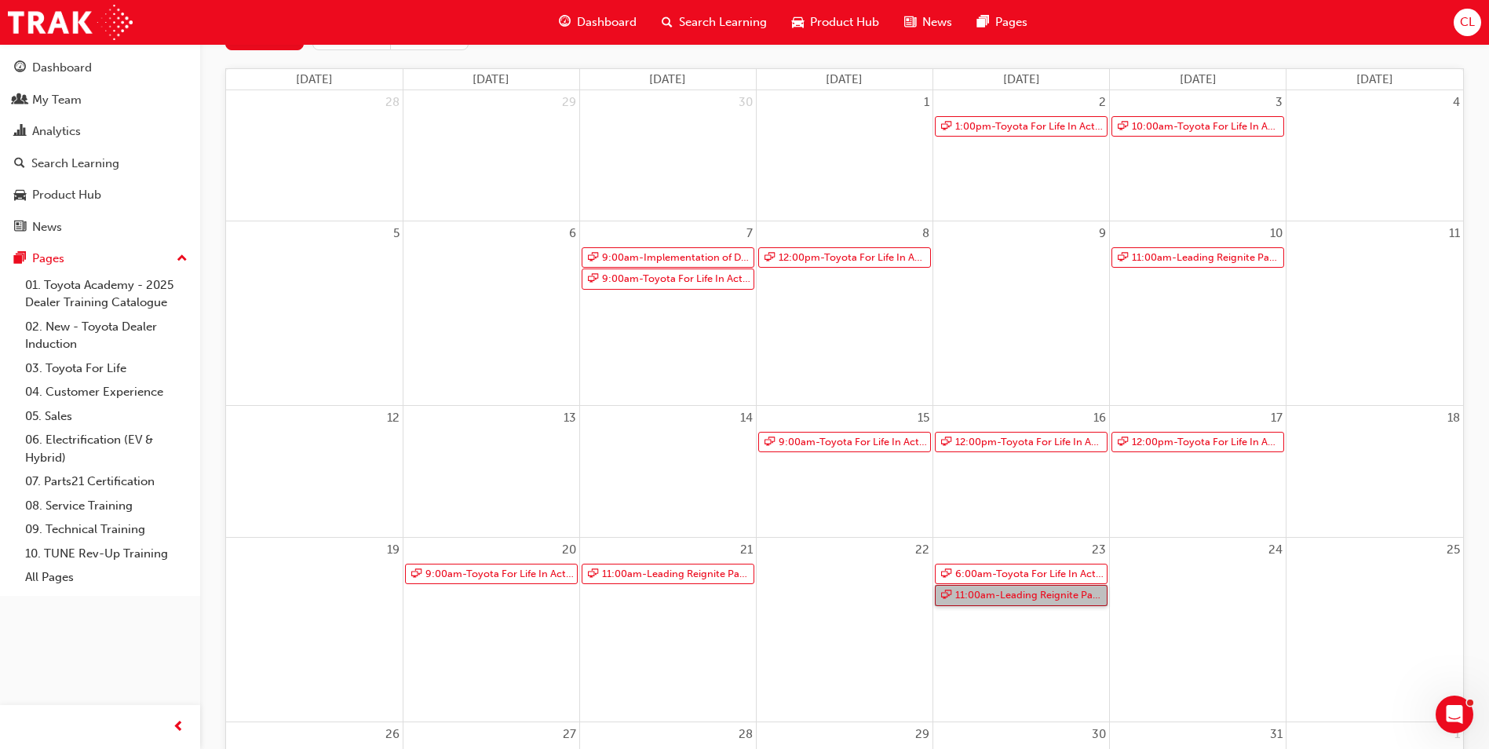
click at [1058, 597] on link "11:00am - Leading Reignite Part 2 - Virtual Classroom" at bounding box center [1021, 595] width 173 height 21
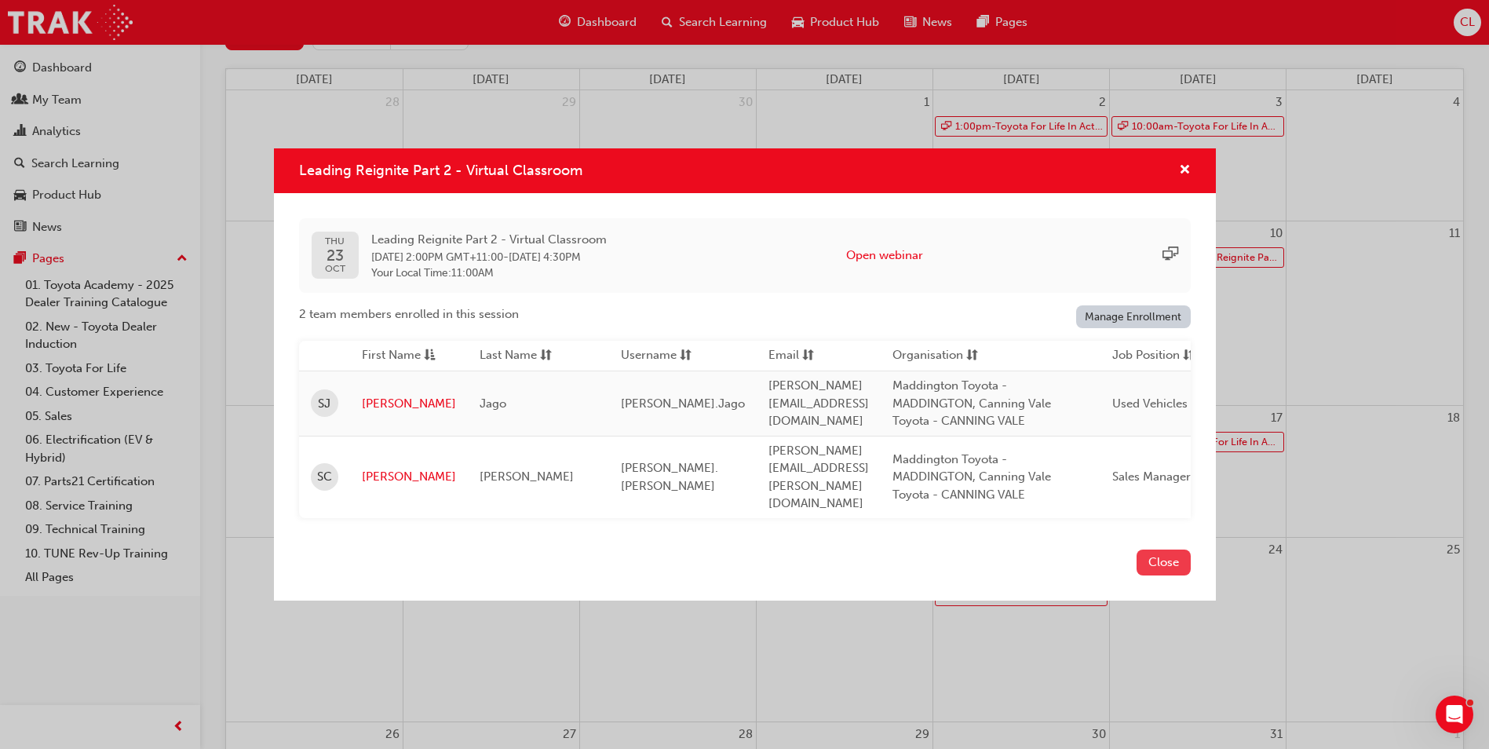
click at [1166, 558] on button "Close" at bounding box center [1164, 563] width 54 height 26
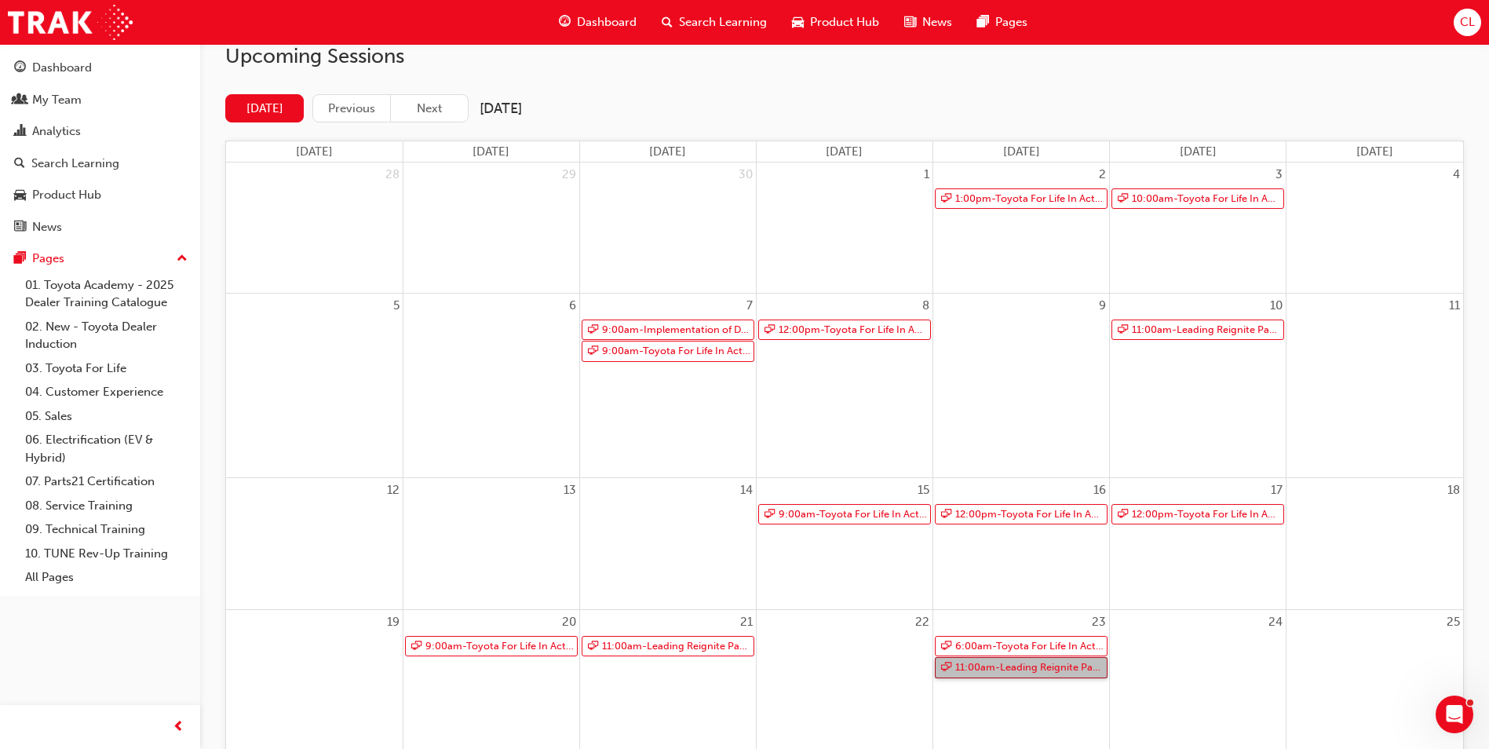
scroll to position [0, 0]
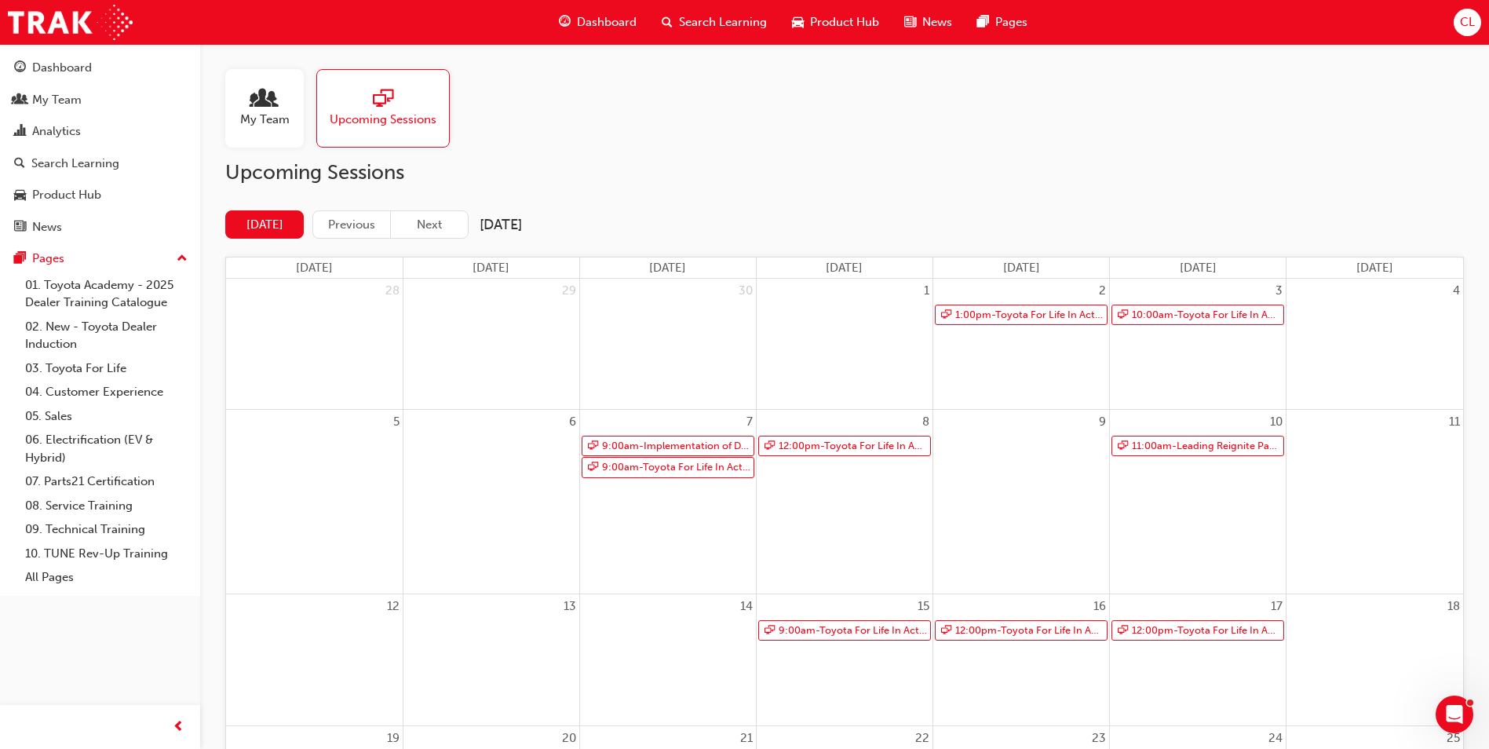
click at [1006, 368] on div "2 1:00pm - Toyota For Life In Action - Virtual Classroom" at bounding box center [1021, 344] width 176 height 130
click at [997, 313] on link "1:00pm - Toyota For Life In Action - Virtual Classroom" at bounding box center [1021, 315] width 173 height 21
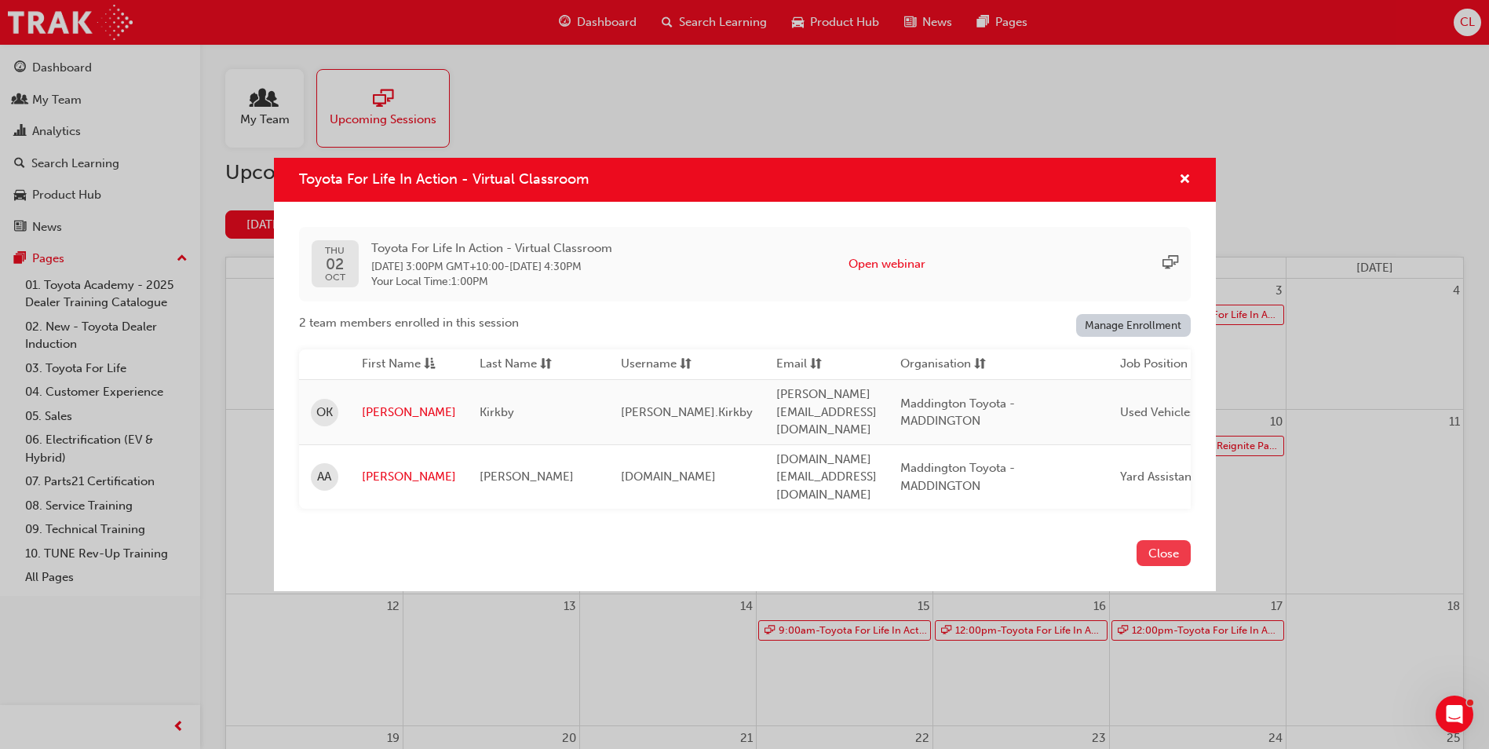
click at [1167, 543] on button "Close" at bounding box center [1164, 553] width 54 height 26
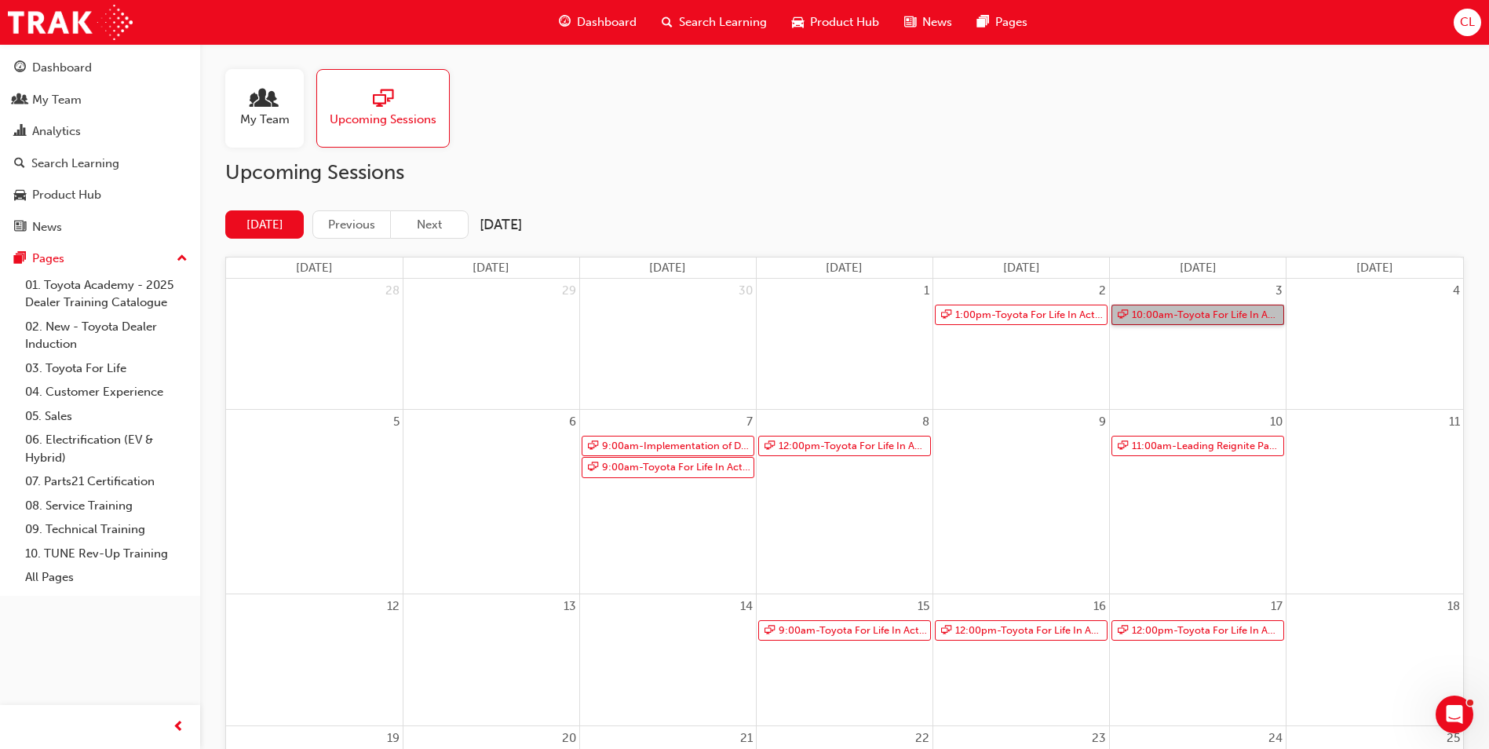
click at [1177, 320] on link "10:00am - Toyota For Life In Action - Virtual Classroom" at bounding box center [1198, 315] width 173 height 21
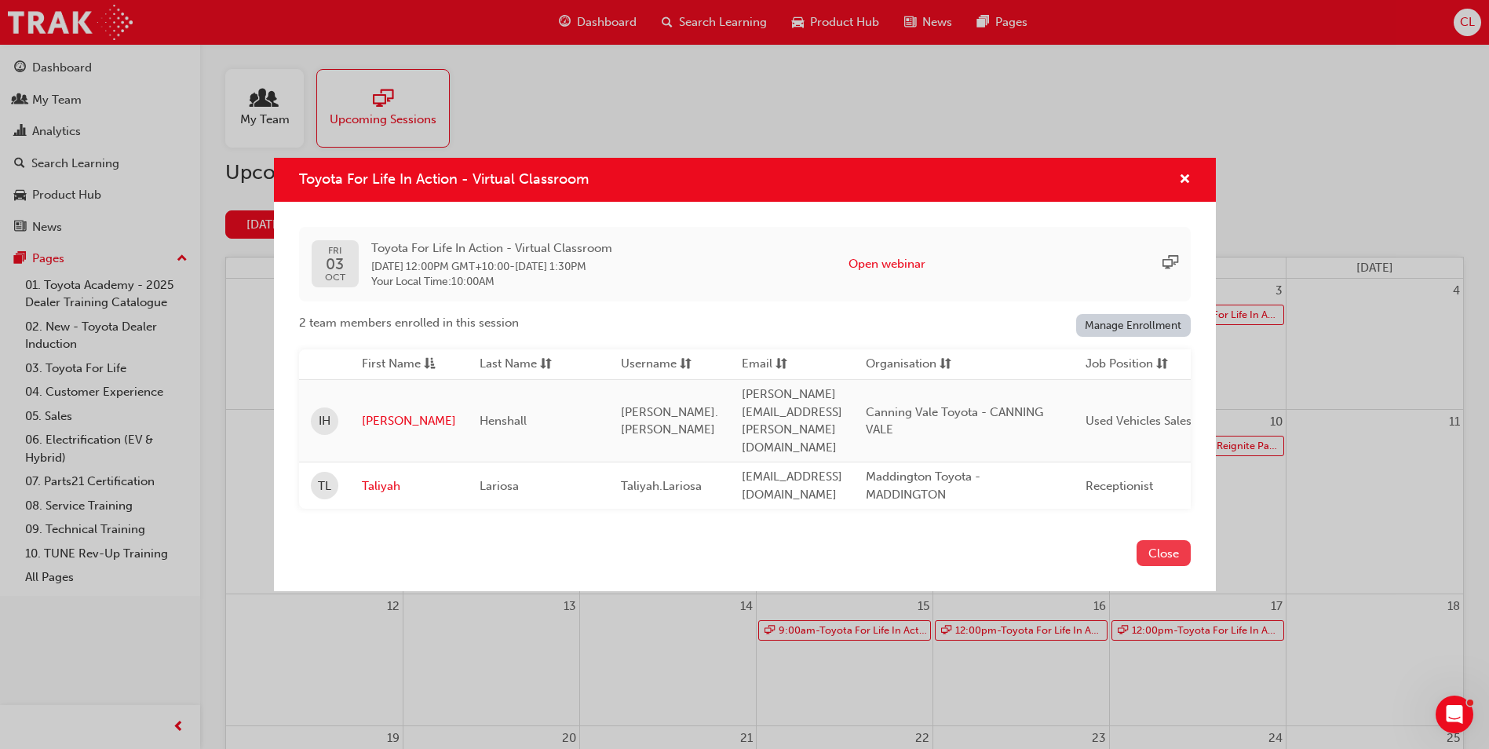
click at [1165, 543] on button "Close" at bounding box center [1164, 553] width 54 height 26
